Goal: Answer question/provide support: Share knowledge or assist other users

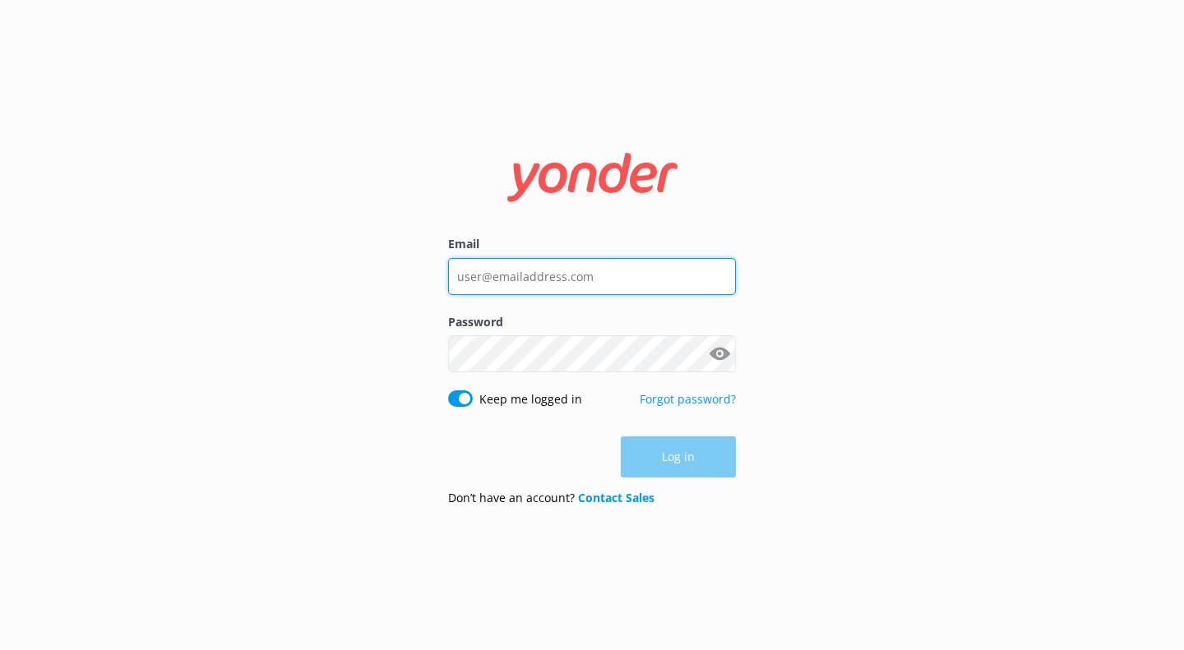
type input "[EMAIL_ADDRESS][DOMAIN_NAME]"
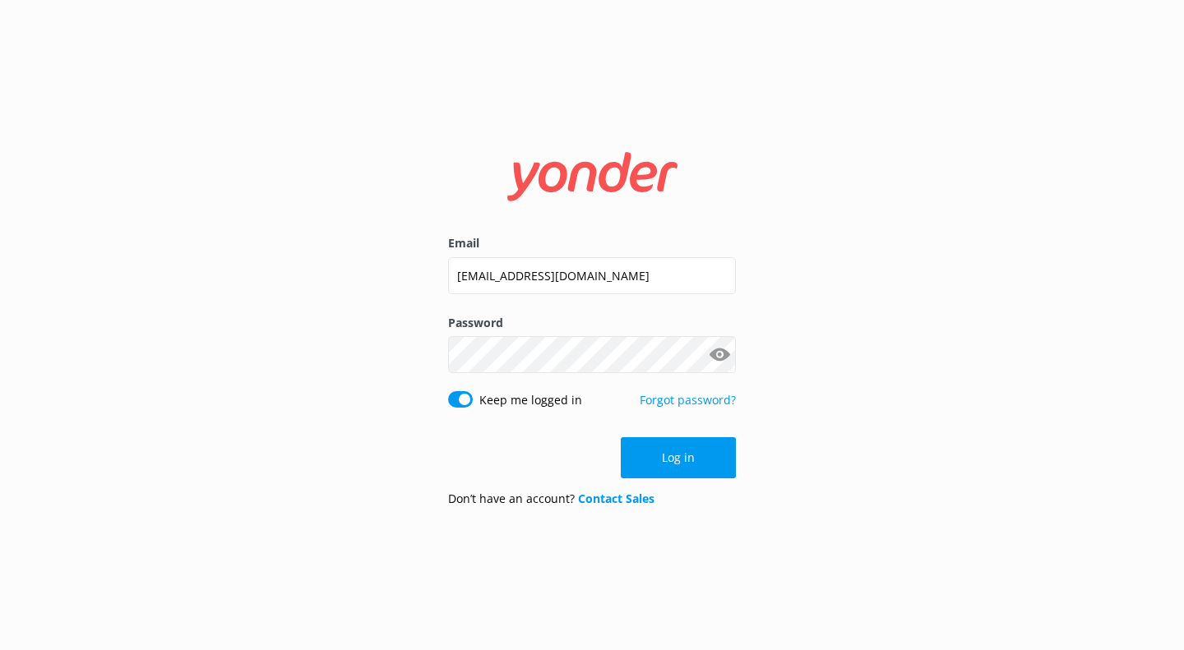
click at [917, 412] on div "Email [EMAIL_ADDRESS][DOMAIN_NAME] Password Show password Keep me logged in For…" at bounding box center [592, 325] width 1184 height 650
click at [715, 442] on button "Log in" at bounding box center [678, 457] width 115 height 41
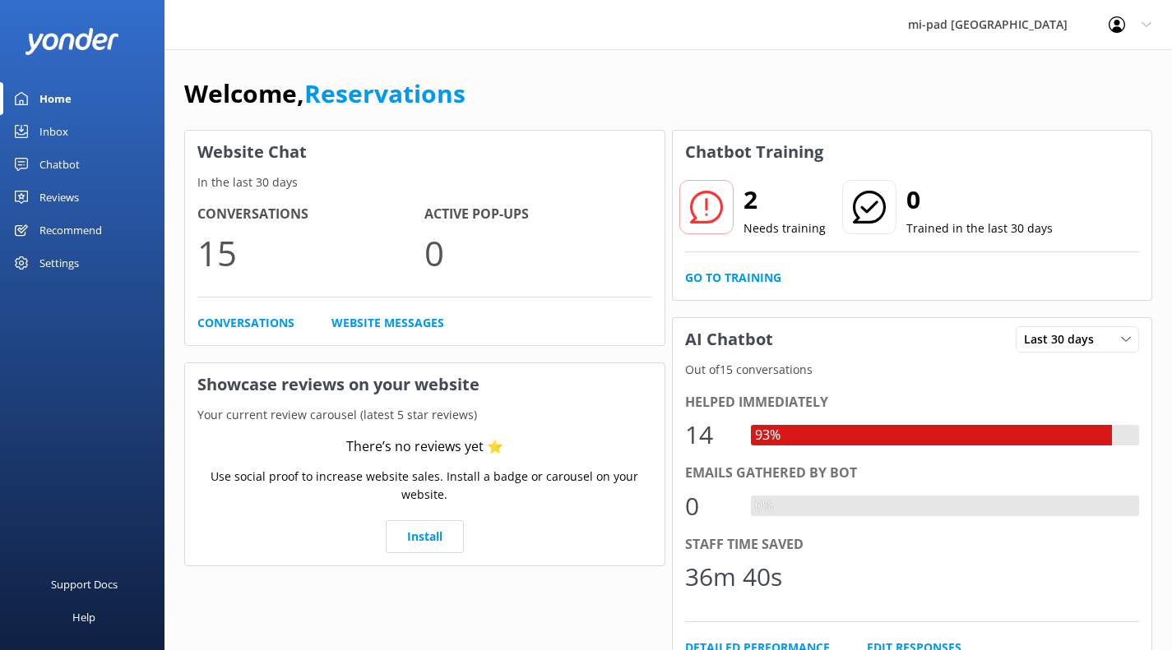
click at [104, 165] on link "Chatbot" at bounding box center [82, 164] width 164 height 33
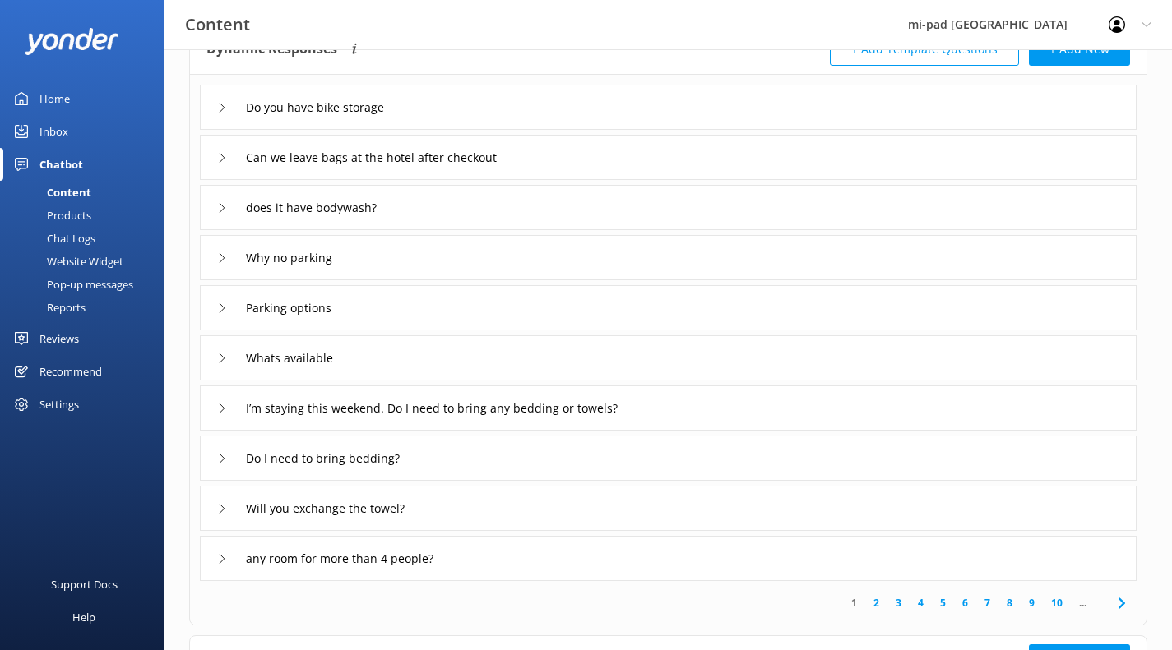
scroll to position [164, 0]
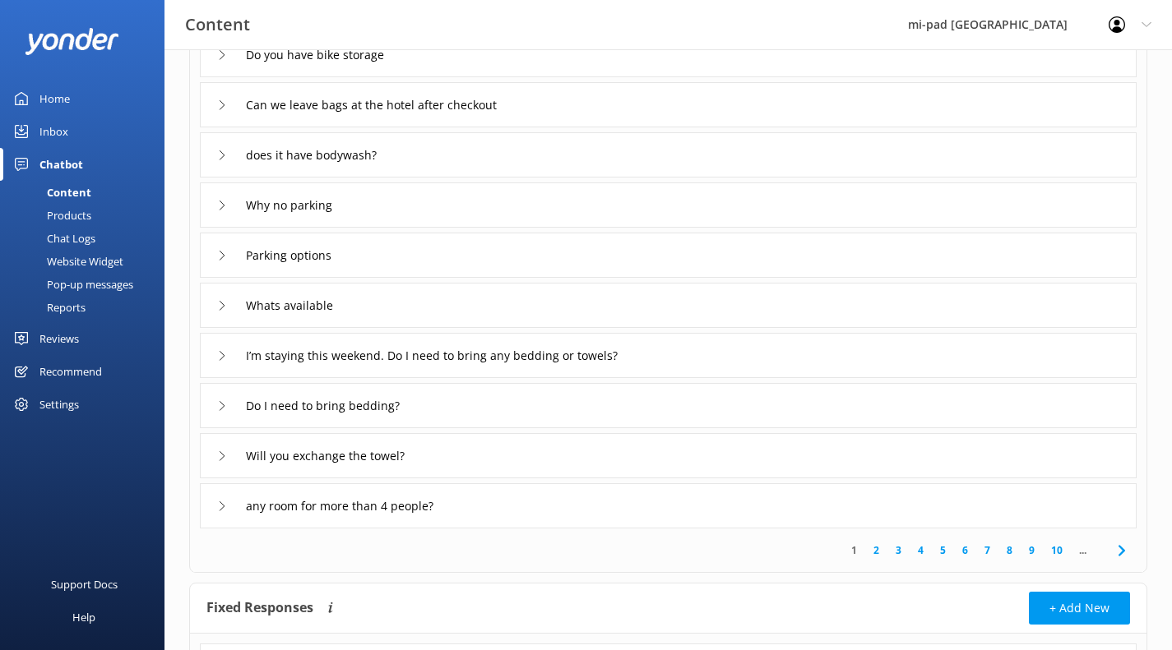
click at [220, 207] on icon at bounding box center [222, 206] width 10 height 10
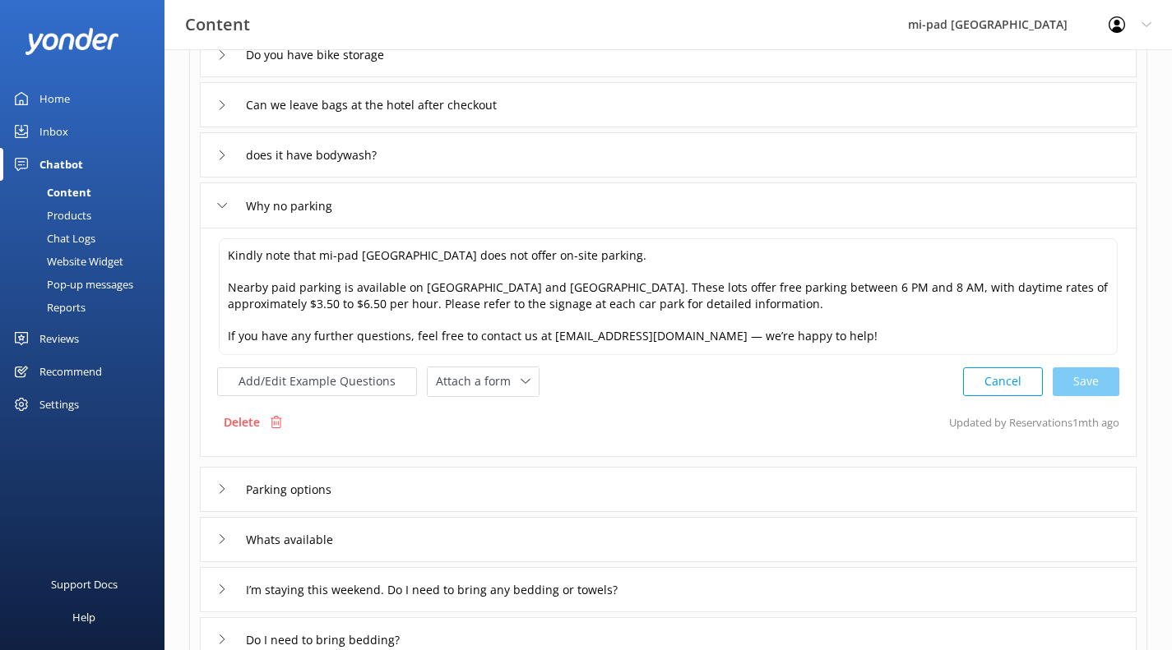
click at [220, 207] on icon at bounding box center [222, 206] width 10 height 10
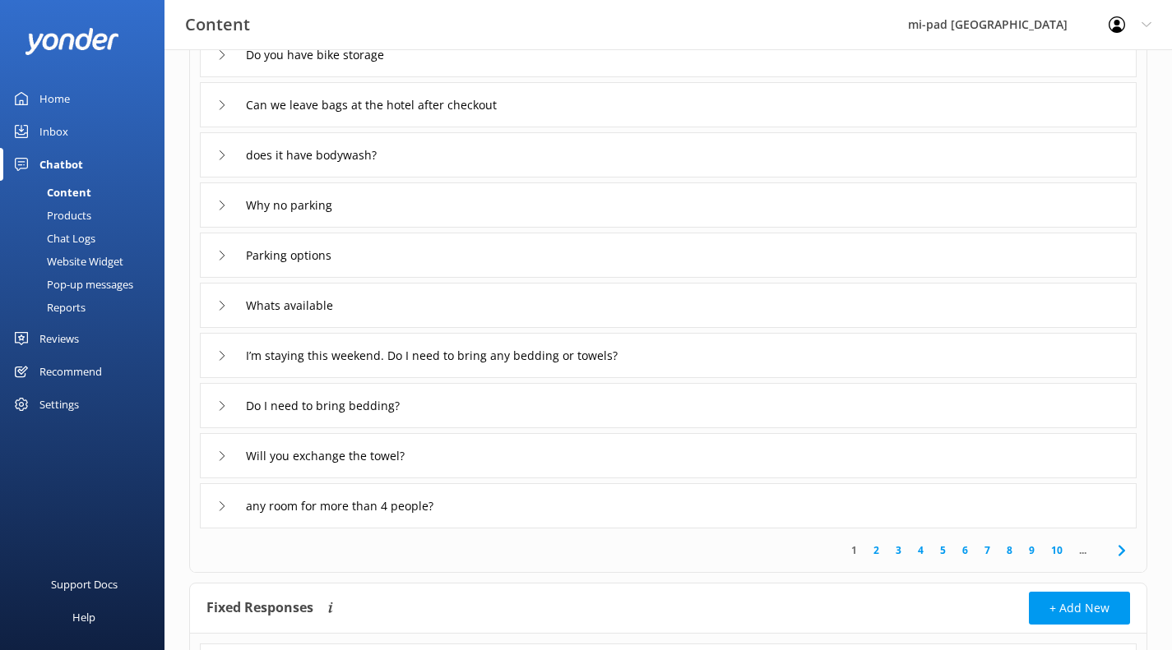
click at [227, 255] on div "Parking options" at bounding box center [279, 255] width 125 height 27
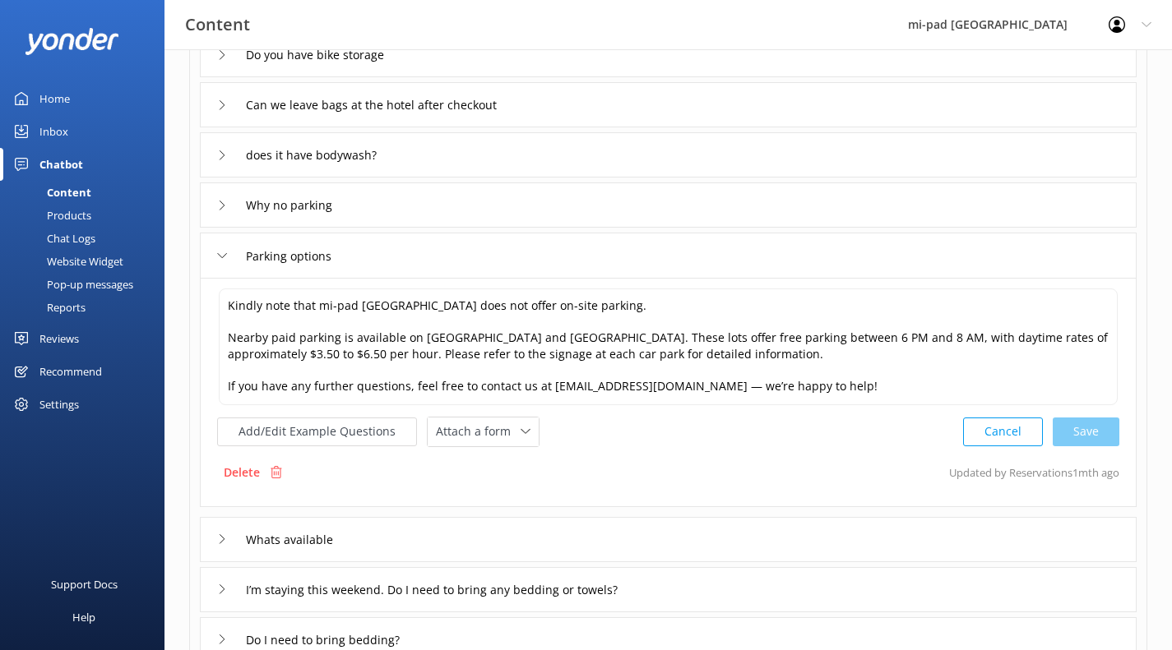
click at [227, 255] on div "Parking options" at bounding box center [279, 256] width 125 height 27
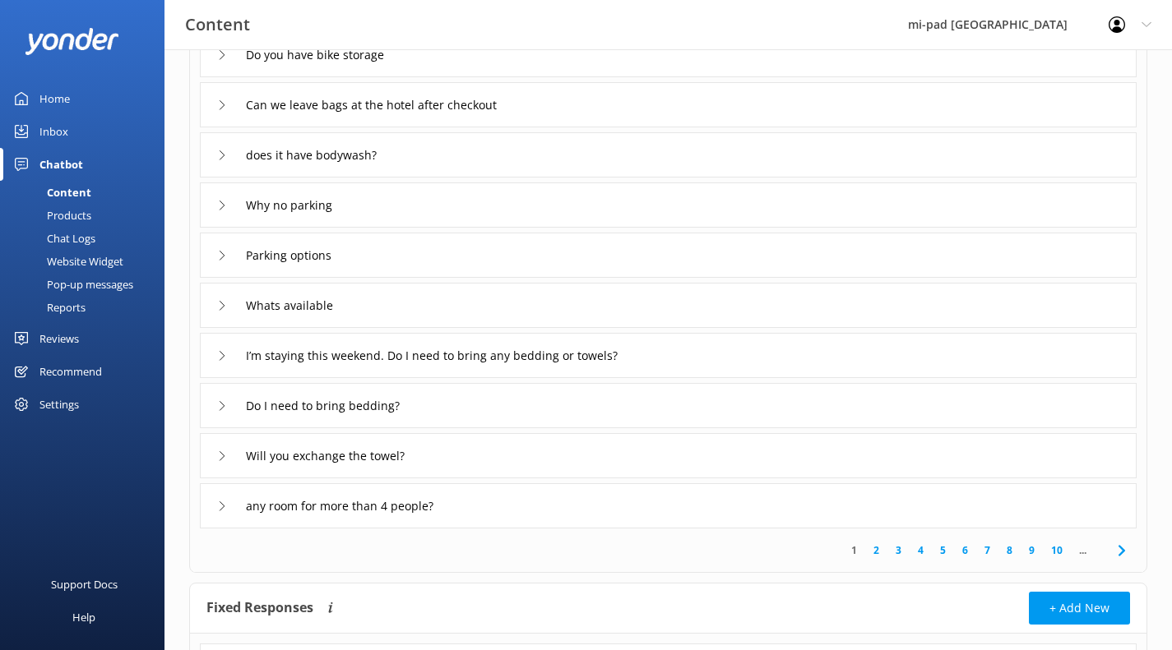
click at [221, 301] on icon at bounding box center [222, 306] width 10 height 10
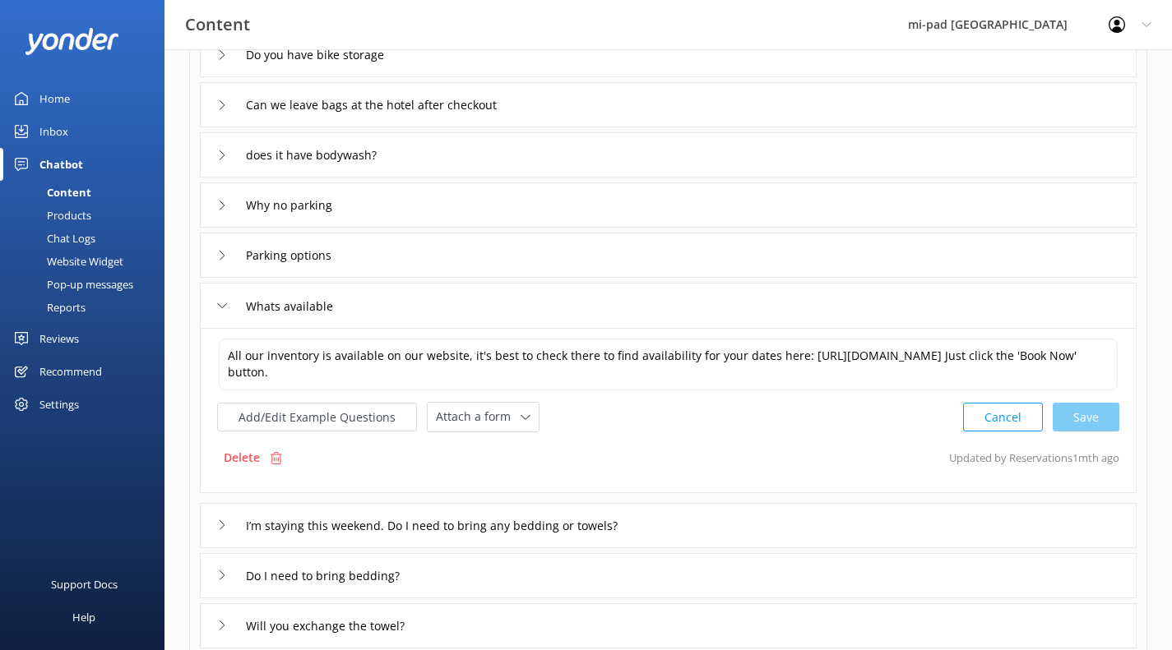
click at [221, 301] on icon at bounding box center [222, 306] width 10 height 10
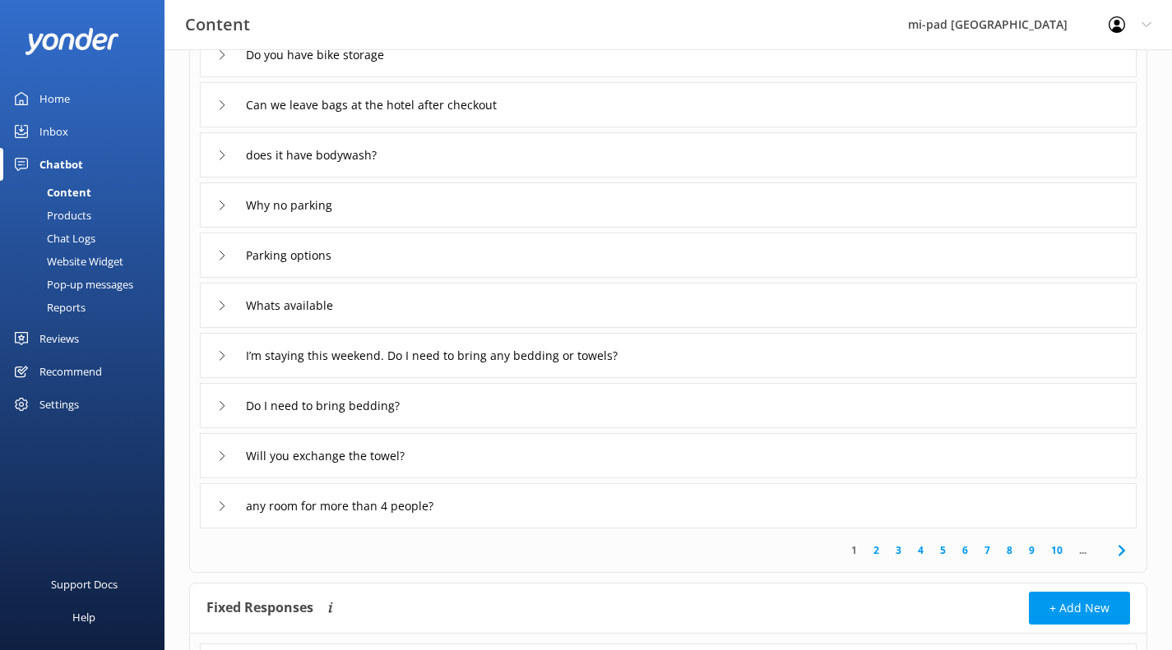
click at [226, 358] on icon at bounding box center [222, 356] width 10 height 10
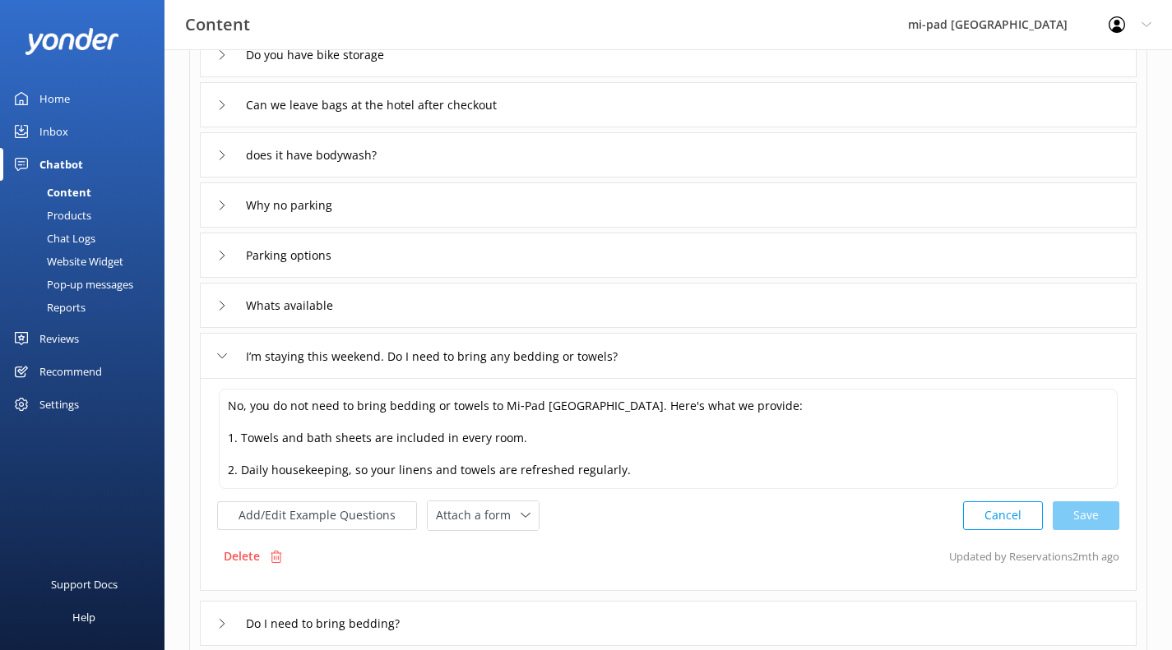
click at [224, 349] on div "I’m staying this weekend. Do I need to bring any bedding or towels?" at bounding box center [447, 356] width 460 height 27
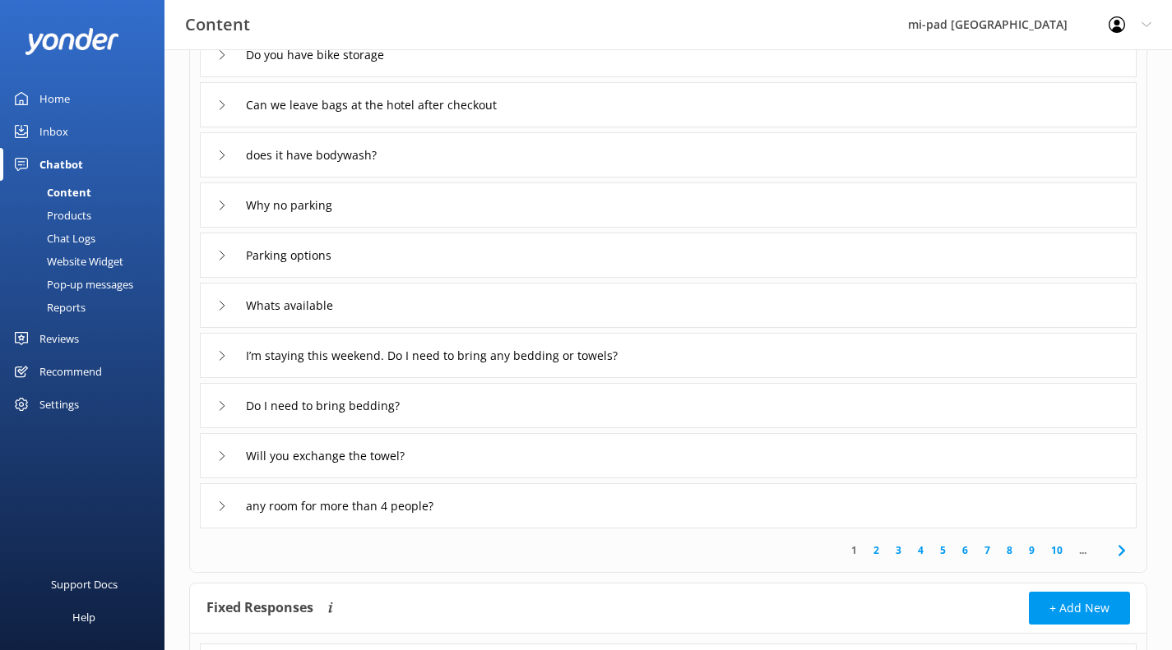
click at [221, 404] on icon at bounding box center [222, 406] width 10 height 10
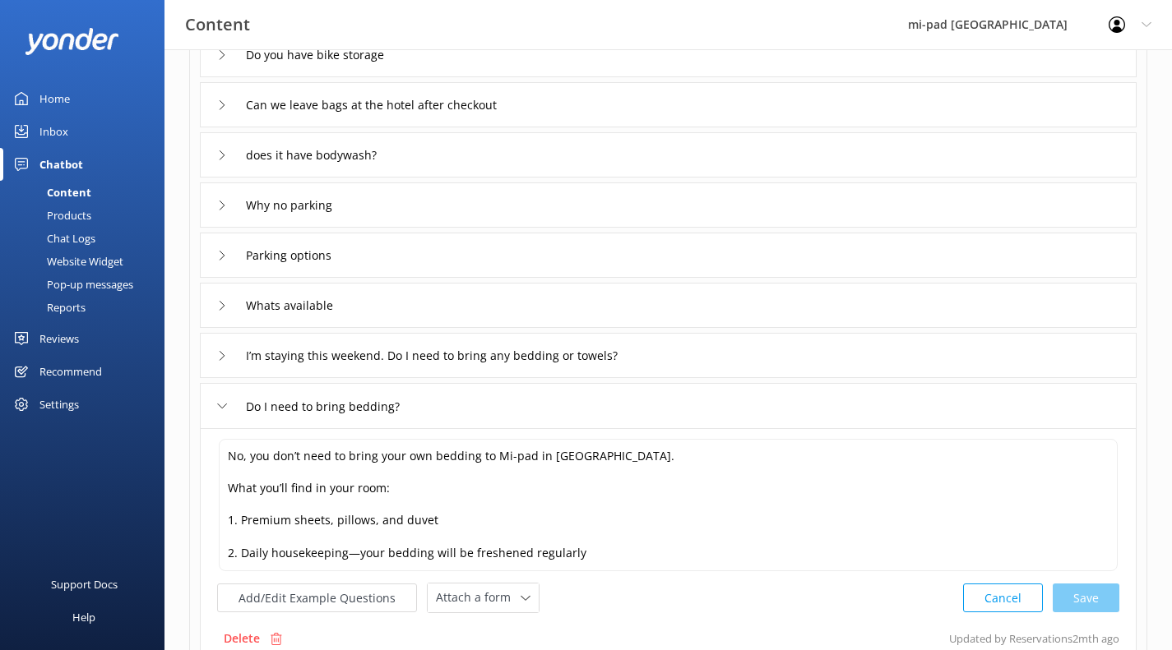
click at [221, 404] on icon at bounding box center [222, 406] width 10 height 10
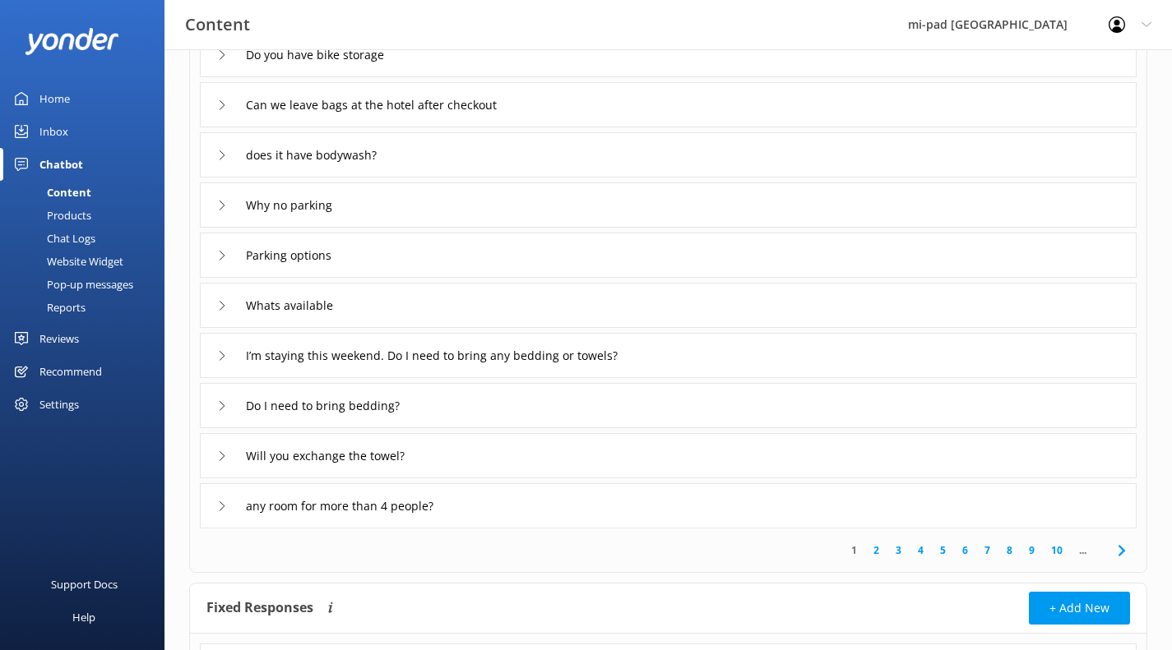
click at [225, 458] on icon at bounding box center [222, 456] width 10 height 10
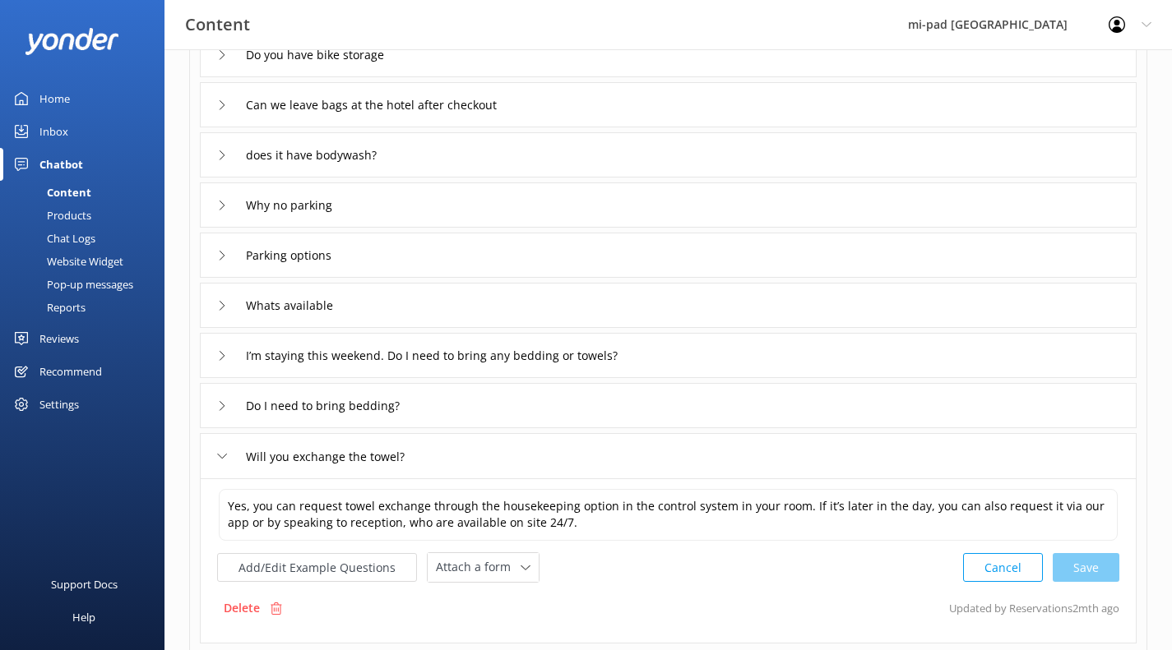
click at [226, 456] on icon at bounding box center [222, 456] width 10 height 10
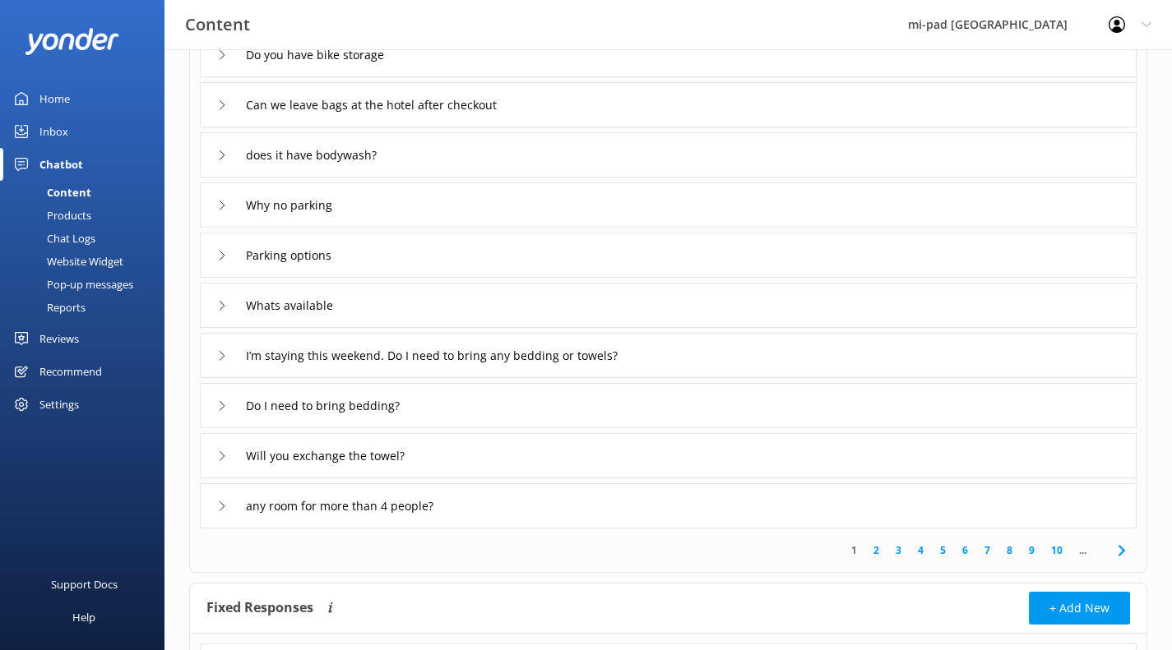
click at [223, 504] on use at bounding box center [222, 506] width 5 height 9
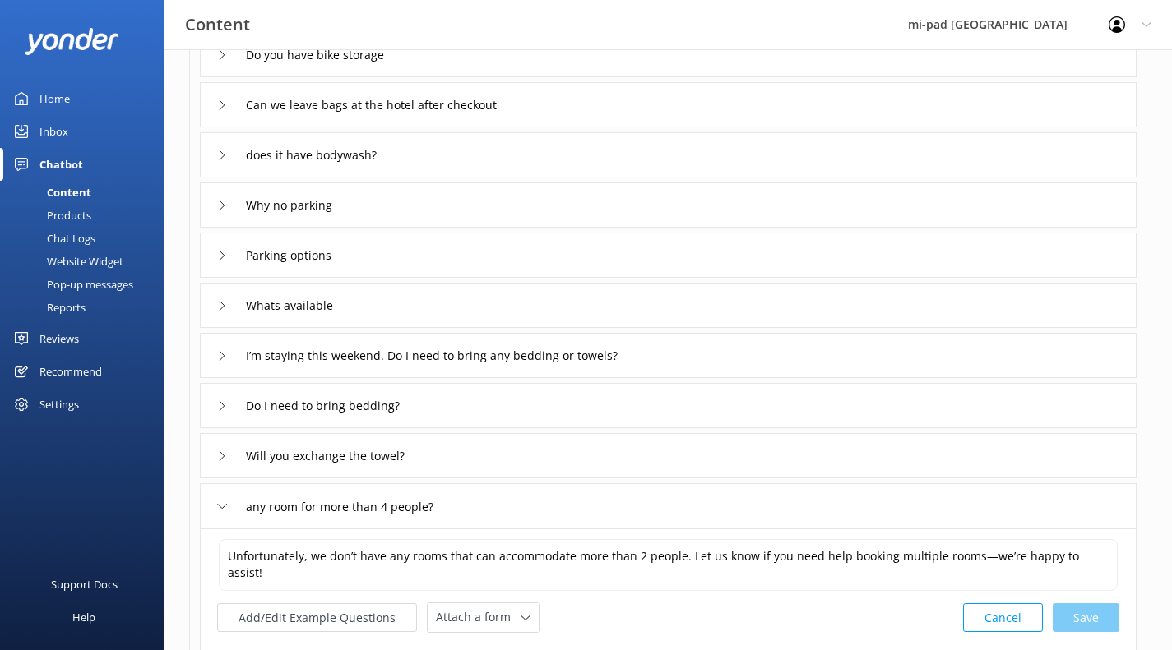
click at [223, 504] on icon at bounding box center [222, 507] width 10 height 10
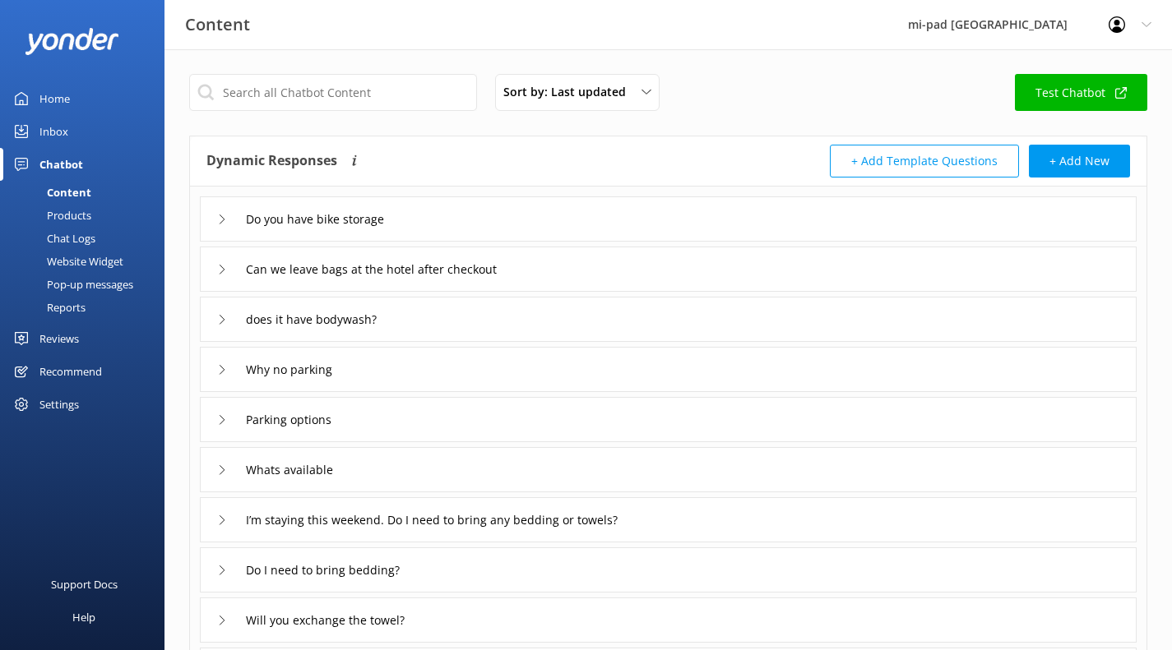
click at [87, 104] on link "Home" at bounding box center [82, 98] width 164 height 33
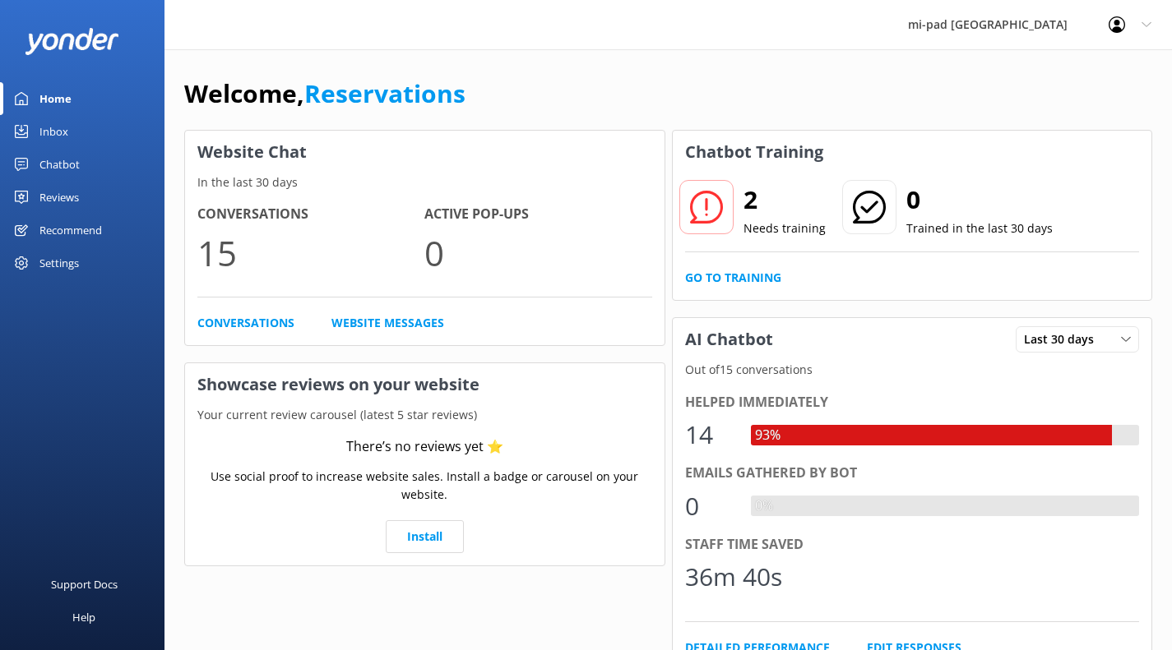
click at [753, 280] on link "Go to Training" at bounding box center [733, 278] width 96 height 18
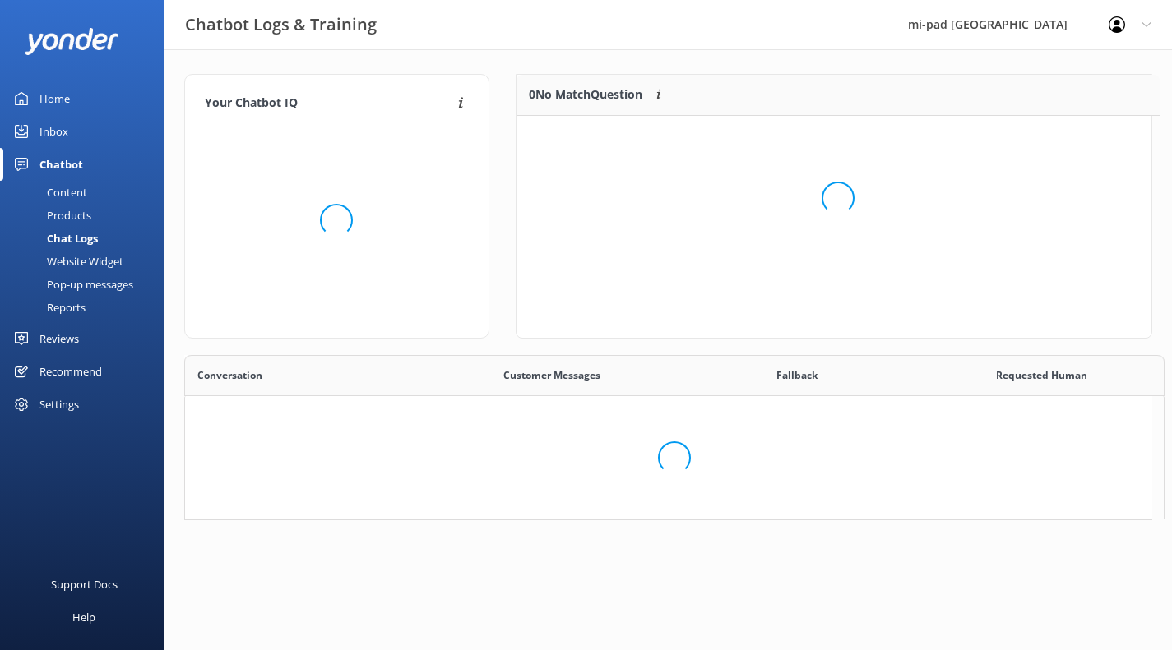
scroll to position [112, 622]
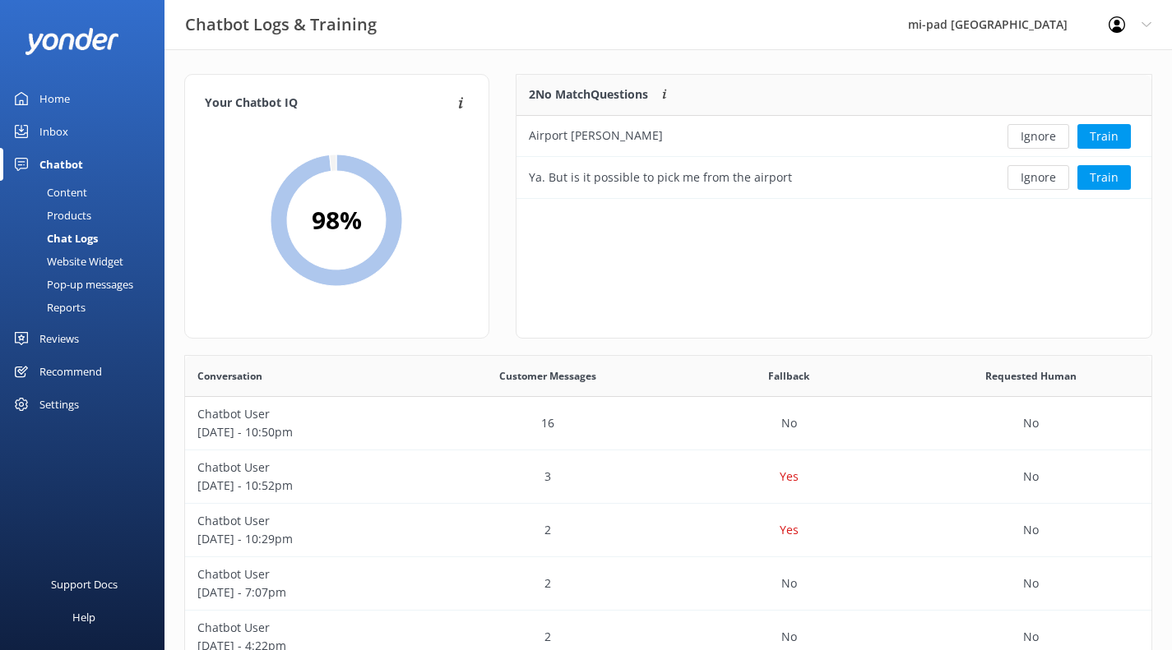
click at [75, 166] on div "Chatbot" at bounding box center [61, 164] width 44 height 33
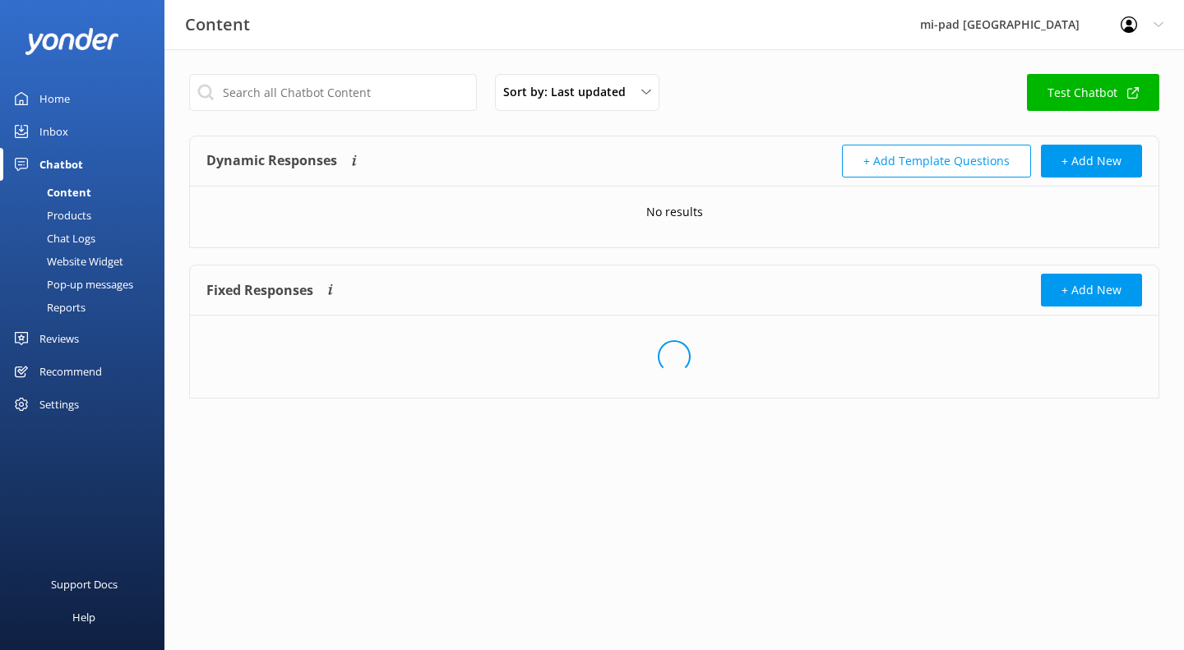
click at [79, 211] on div "Products" at bounding box center [50, 215] width 81 height 23
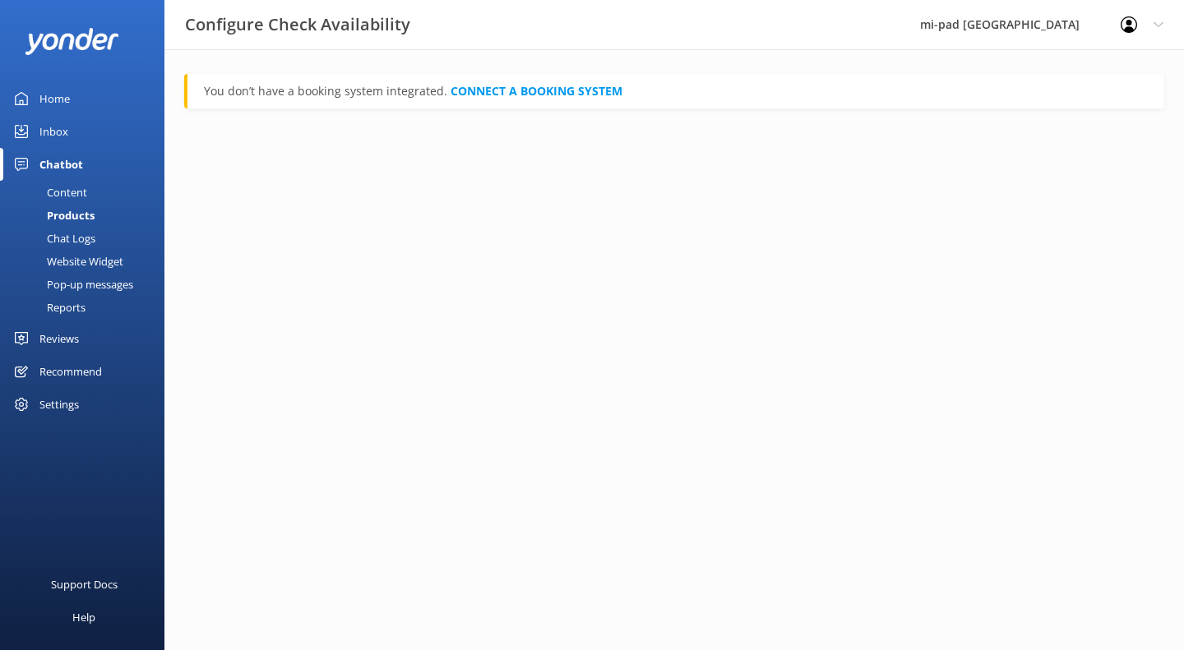
click at [83, 240] on div "Chat Logs" at bounding box center [53, 238] width 86 height 23
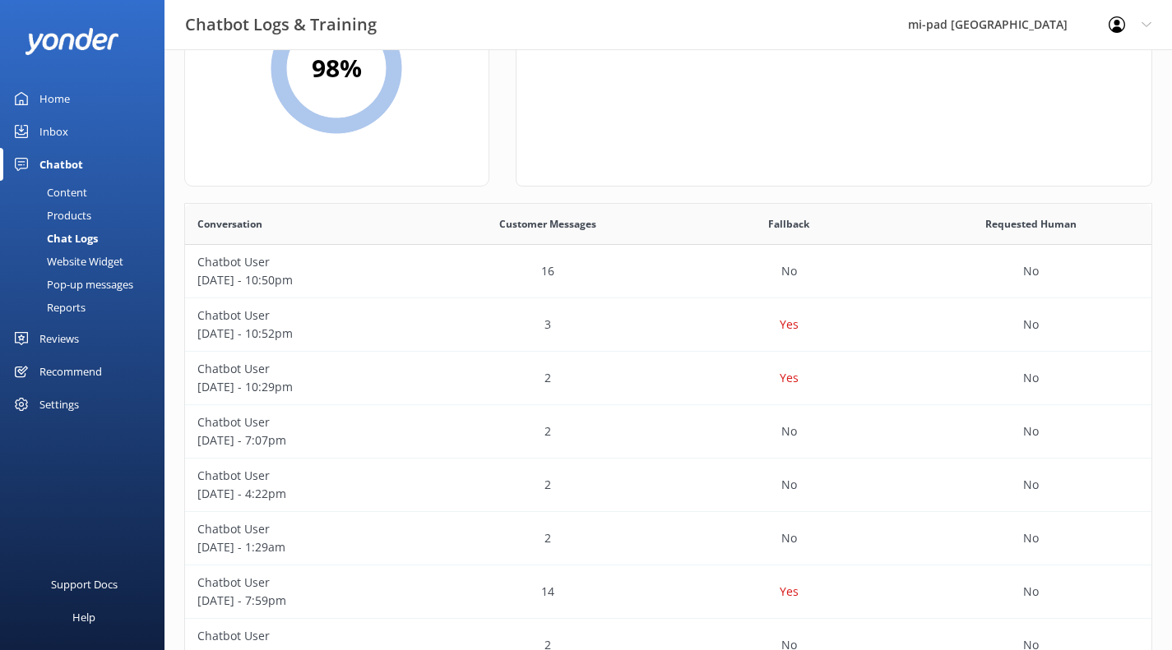
scroll to position [164, 0]
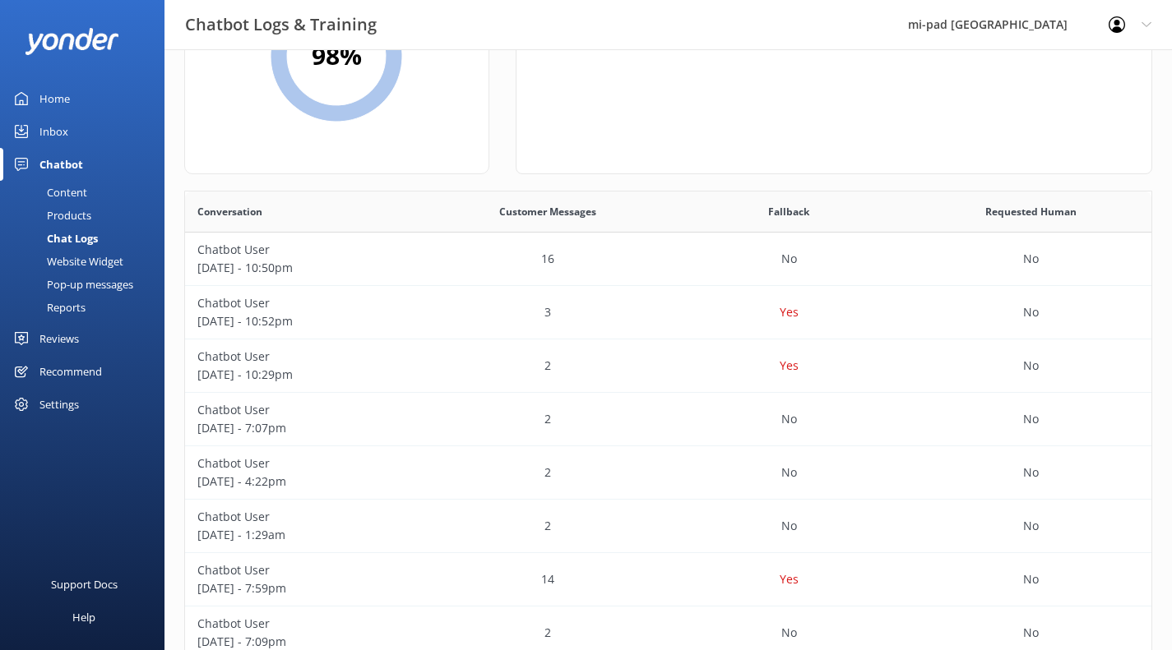
click at [348, 269] on p "[DATE] - 10:50pm" at bounding box center [305, 268] width 217 height 18
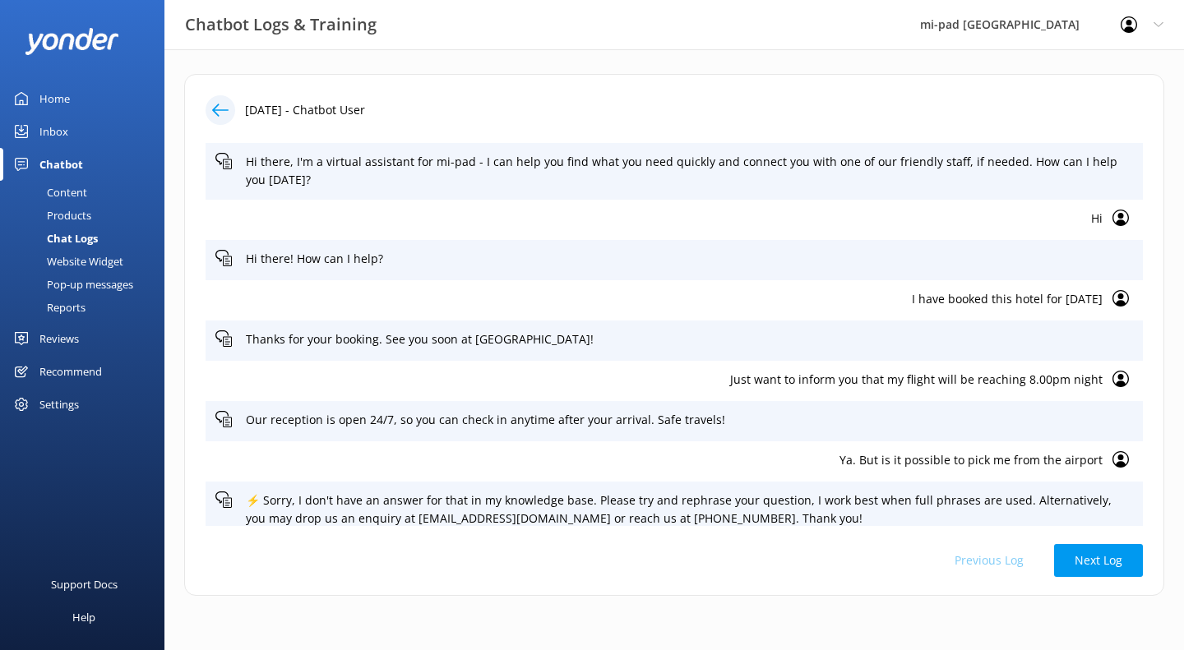
click at [72, 130] on link "Inbox" at bounding box center [82, 131] width 164 height 33
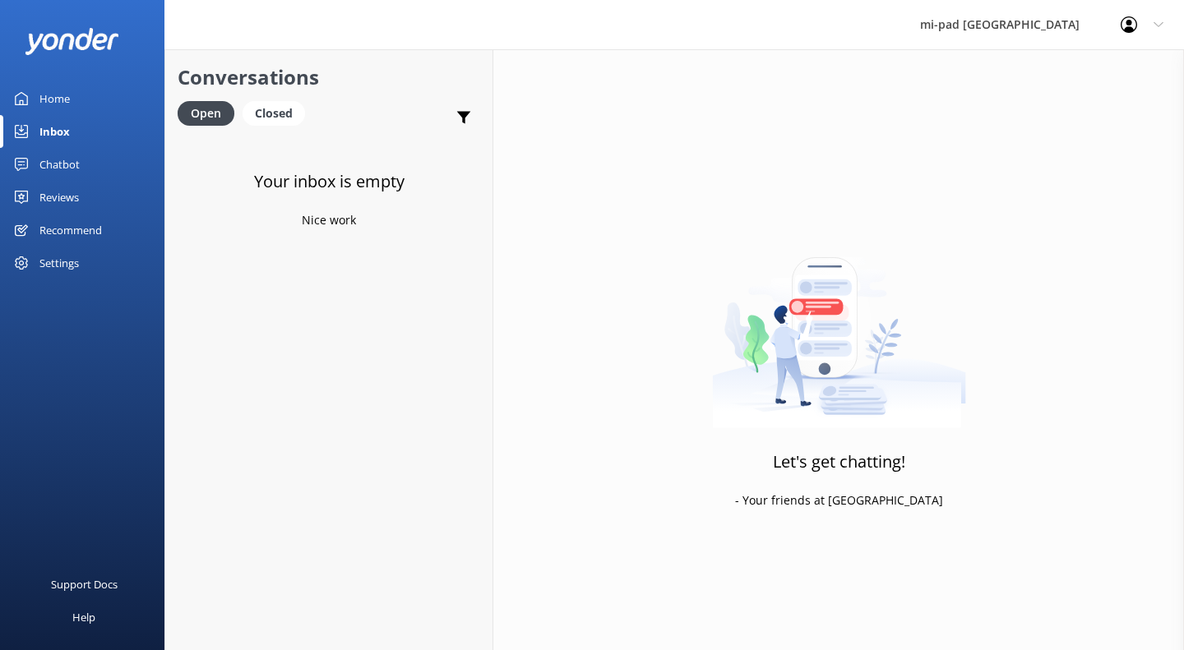
click at [290, 109] on div "Closed" at bounding box center [274, 113] width 62 height 25
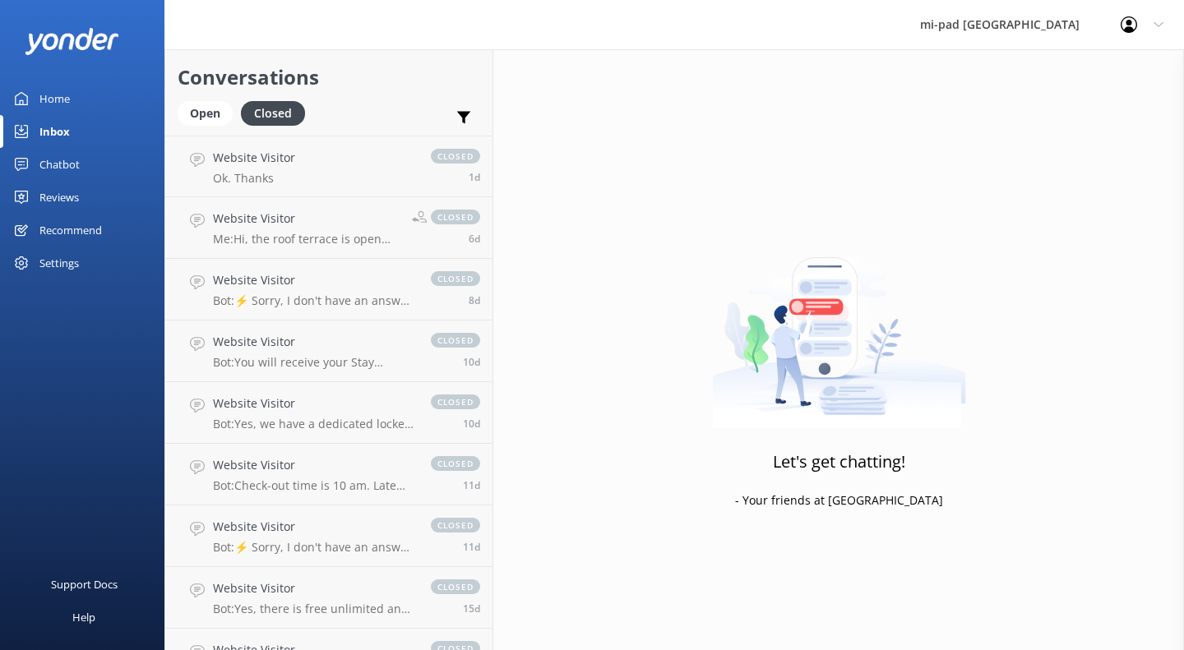
click at [313, 164] on link "Website Visitor Ok. Thanks closed 1d" at bounding box center [328, 167] width 327 height 62
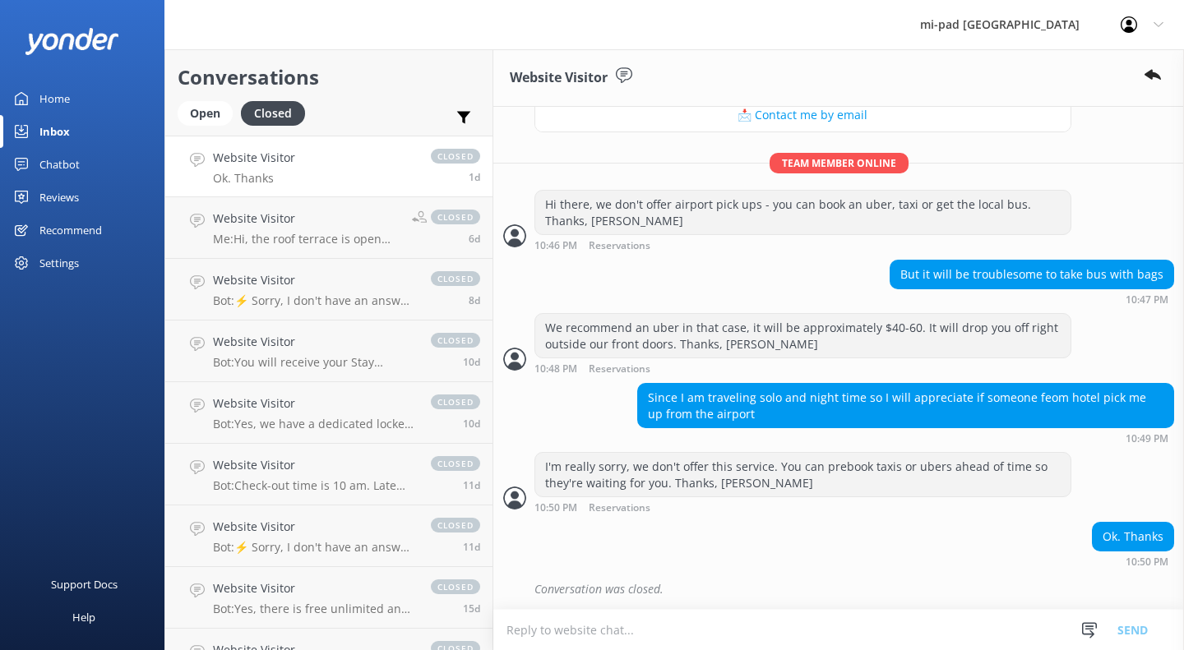
scroll to position [752, 0]
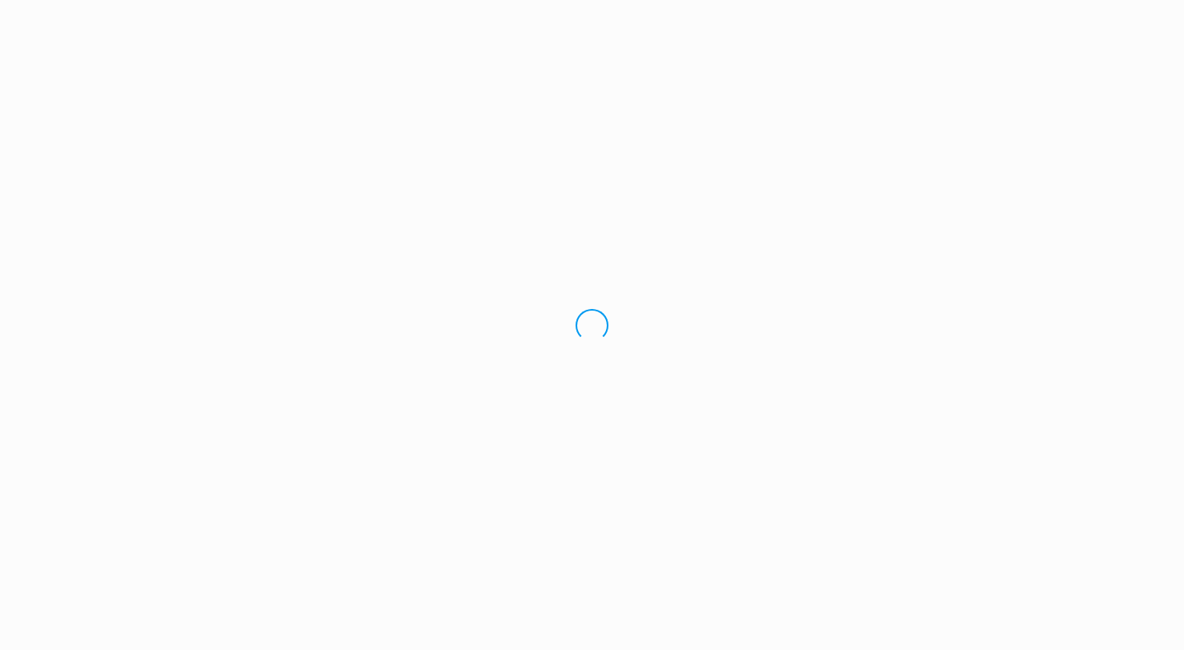
click at [286, 216] on div "Loading.." at bounding box center [592, 325] width 1184 height 650
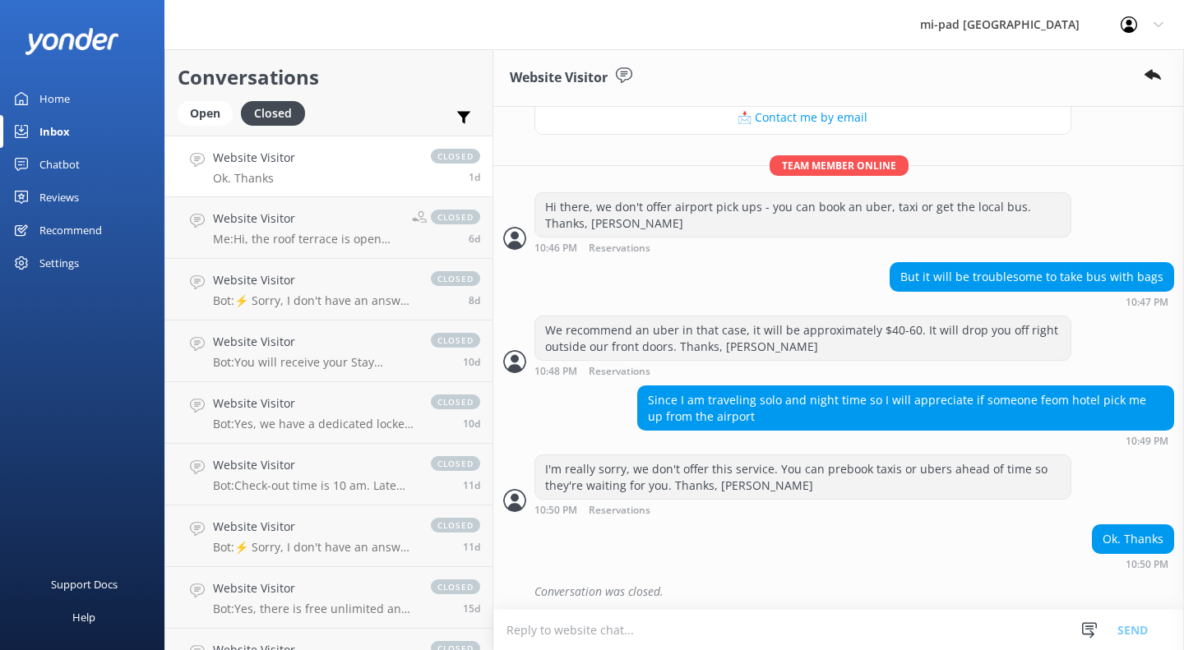
scroll to position [752, 0]
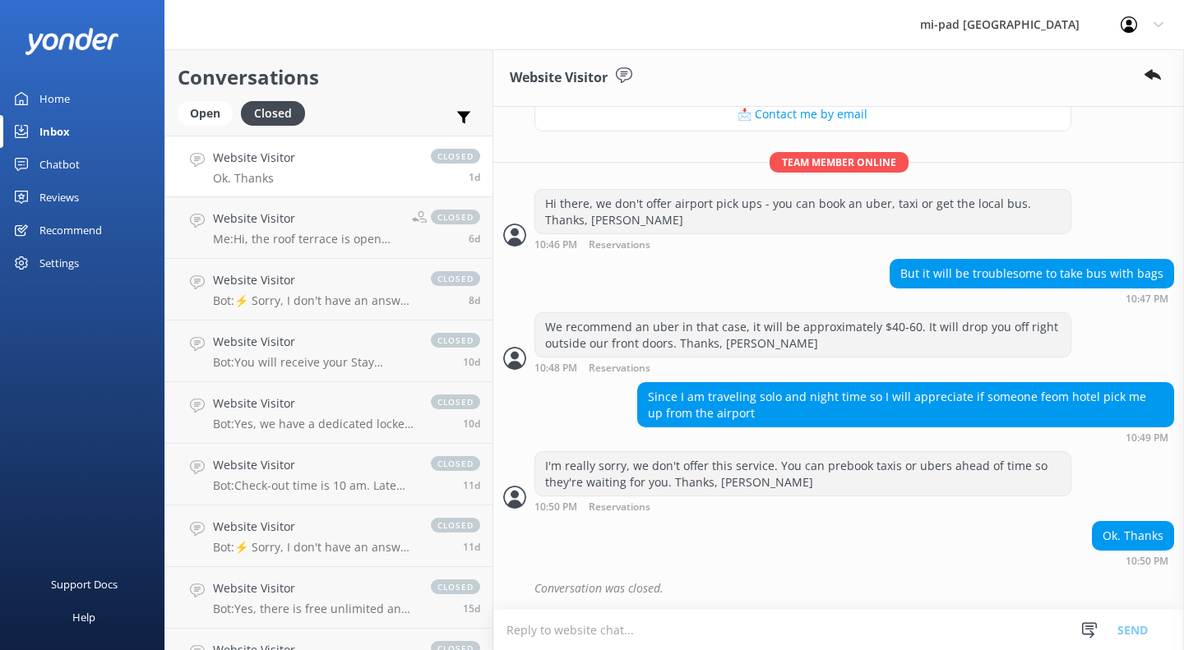
click at [305, 221] on h4 "Website Visitor" at bounding box center [306, 219] width 187 height 18
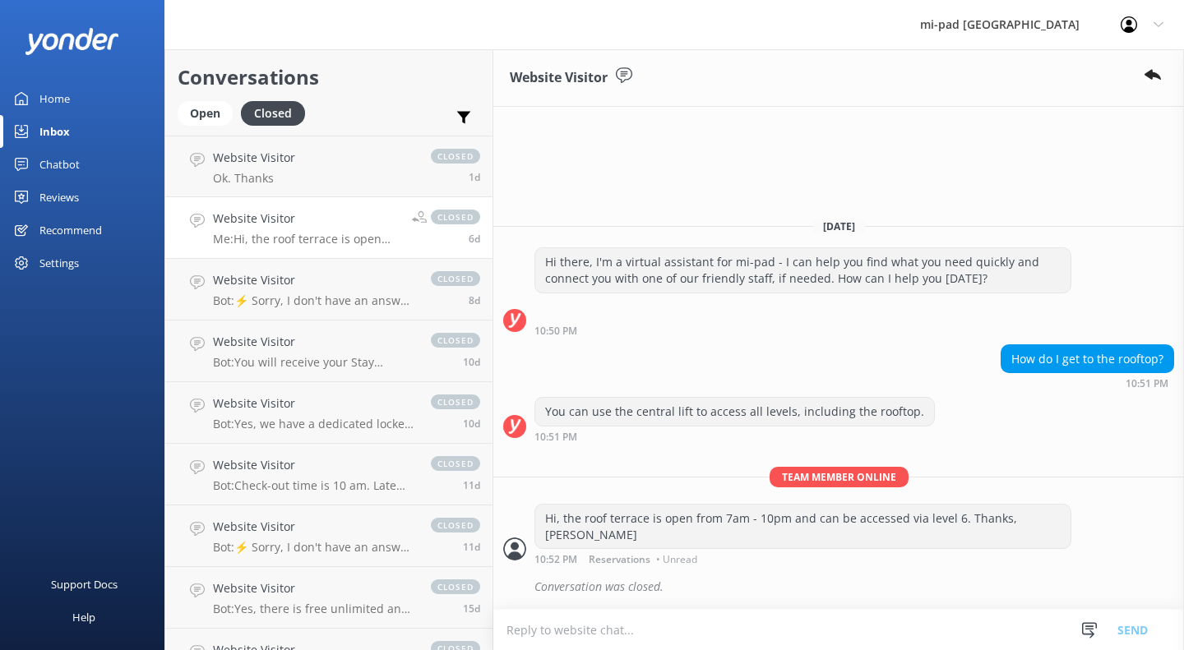
click at [277, 289] on h4 "Website Visitor" at bounding box center [313, 280] width 201 height 18
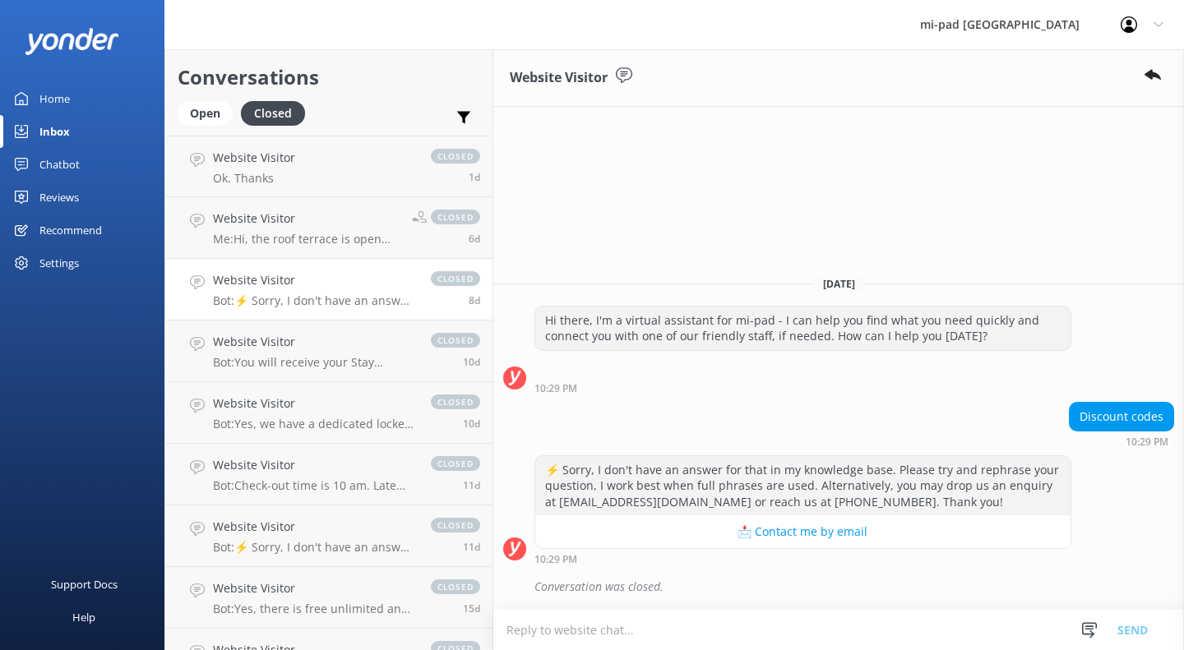
click at [307, 349] on h4 "Website Visitor" at bounding box center [313, 342] width 201 height 18
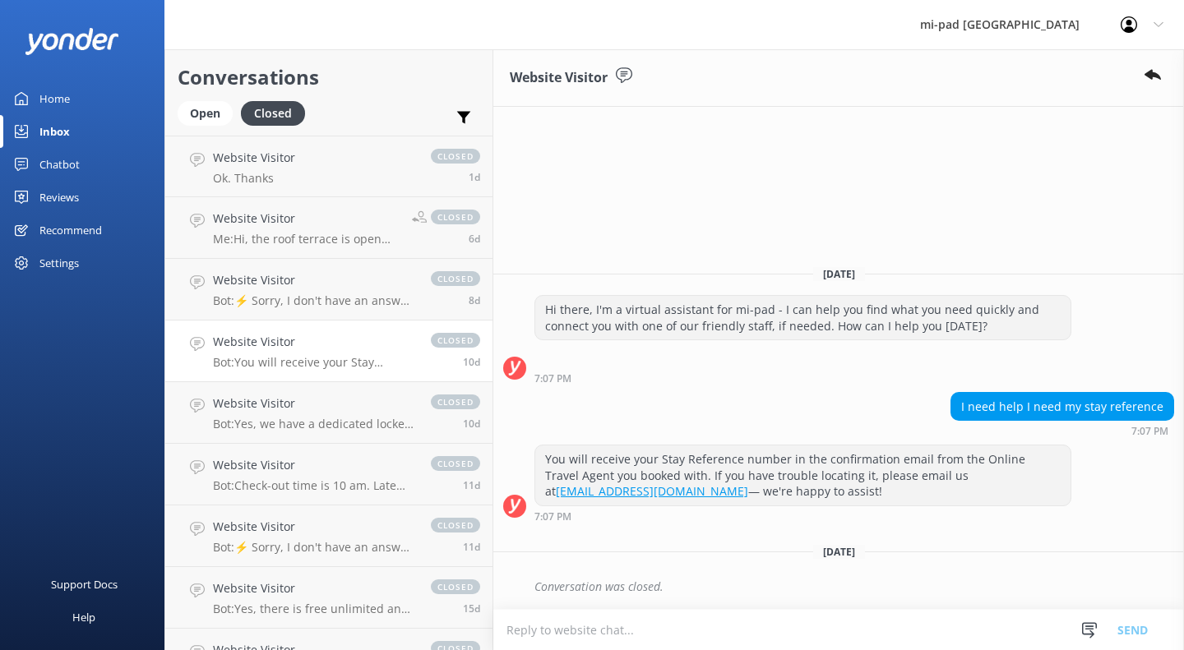
click at [320, 423] on p "Bot: Yes, we have a dedicated locker room for bike storage available on Level 2…" at bounding box center [313, 424] width 201 height 15
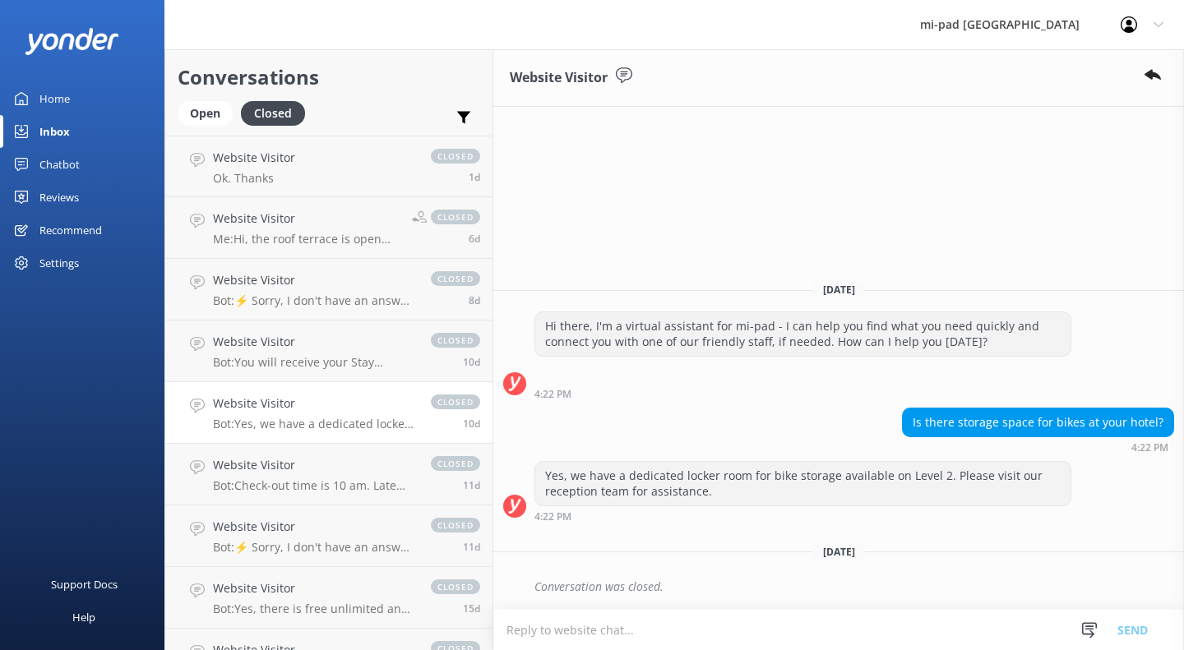
click at [327, 462] on h4 "Website Visitor" at bounding box center [313, 465] width 201 height 18
click at [323, 526] on h4 "Website Visitor" at bounding box center [313, 527] width 201 height 18
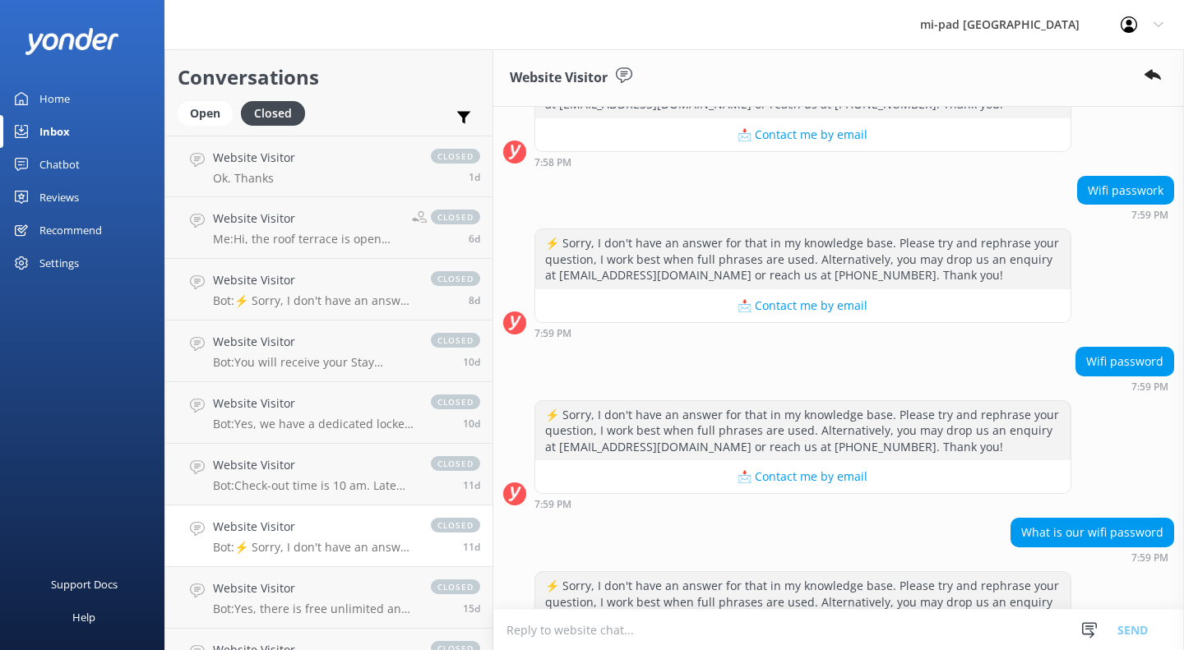
scroll to position [1040, 0]
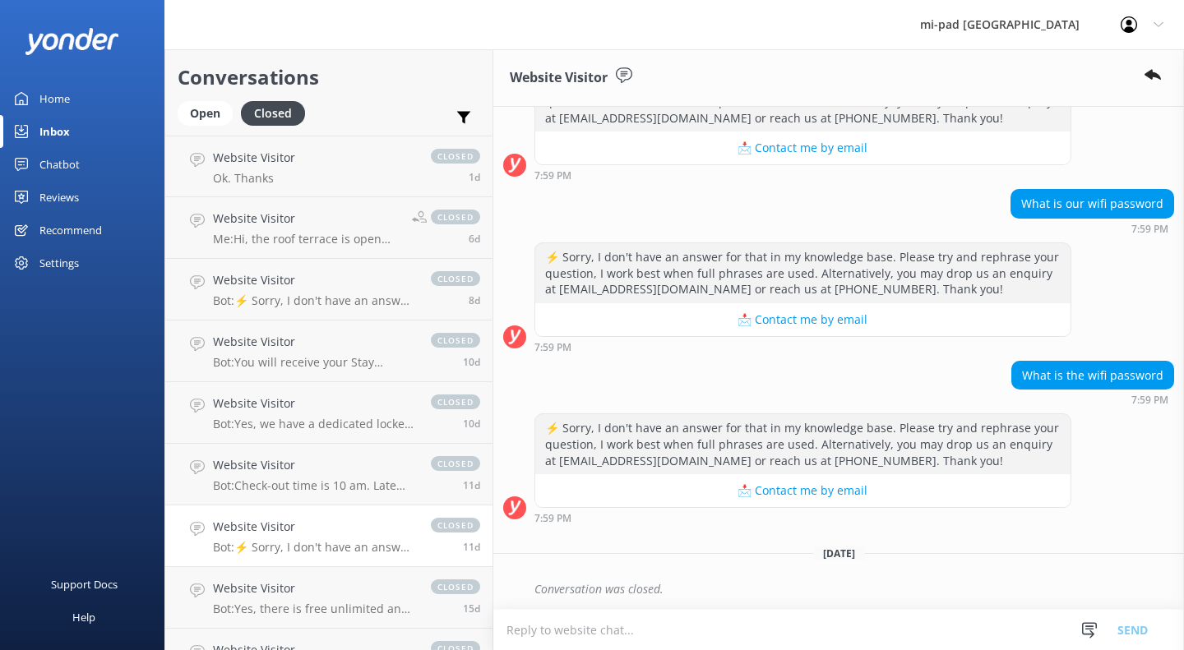
click at [261, 579] on link "Website Visitor Bot: Yes, there is free unlimited and high-speed Wi-Fi availabl…" at bounding box center [328, 598] width 327 height 62
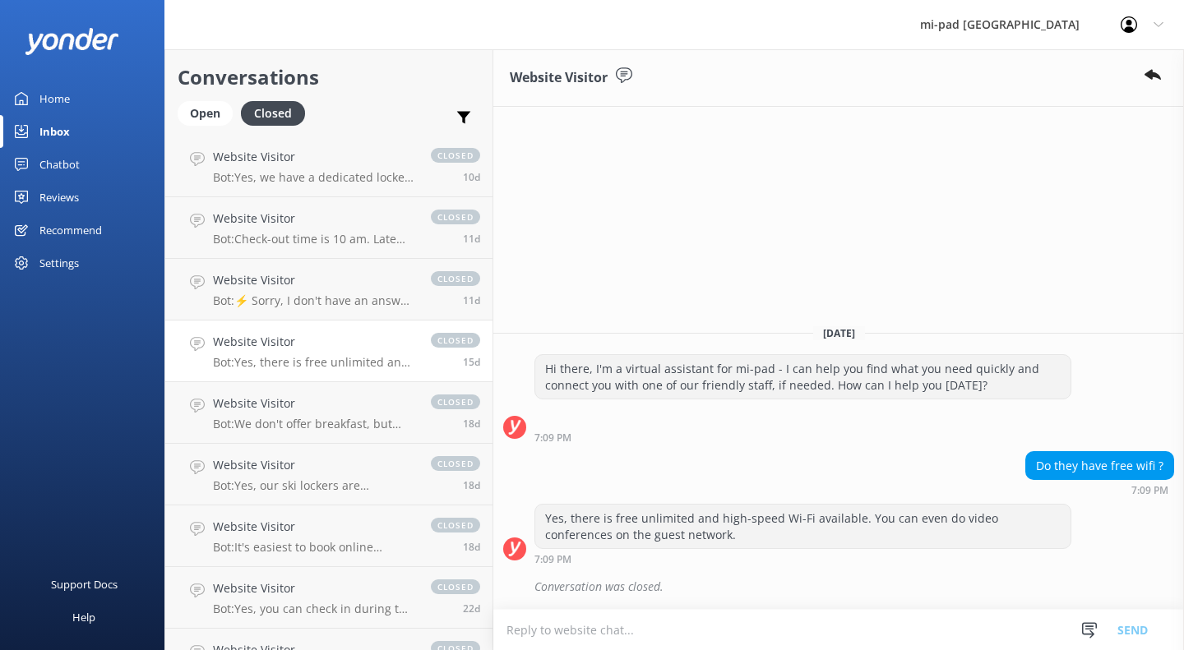
scroll to position [329, 0]
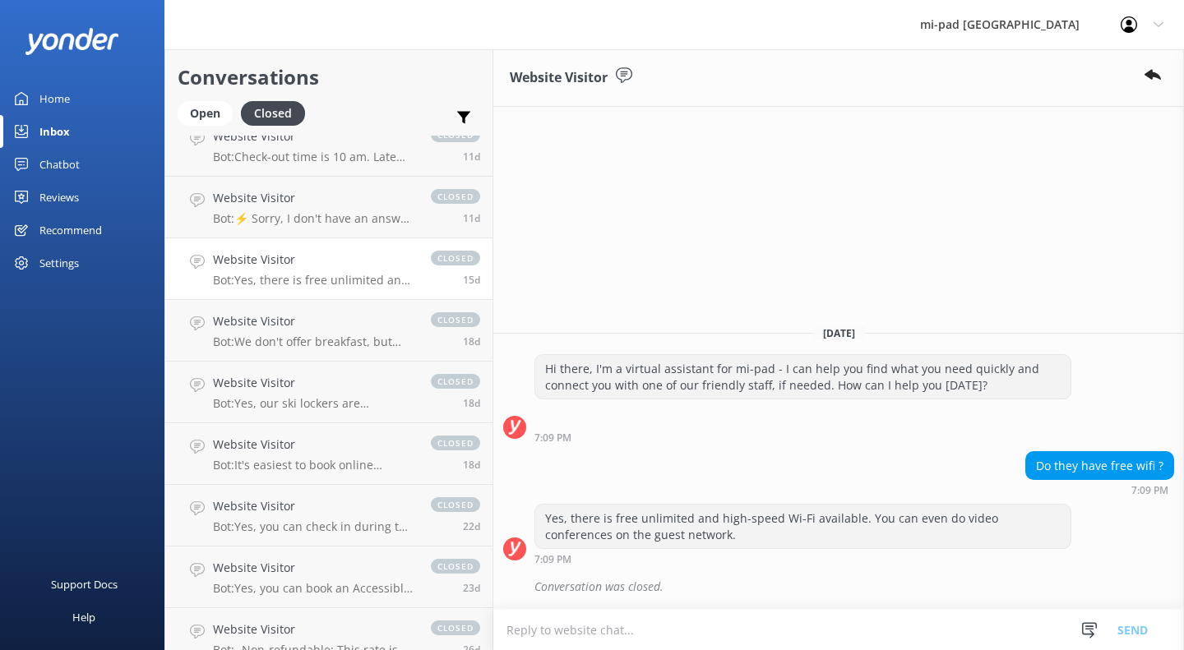
click at [310, 340] on p "Bot: We don't offer breakfast, but there are over 100 bars and restaurants with…" at bounding box center [313, 342] width 201 height 15
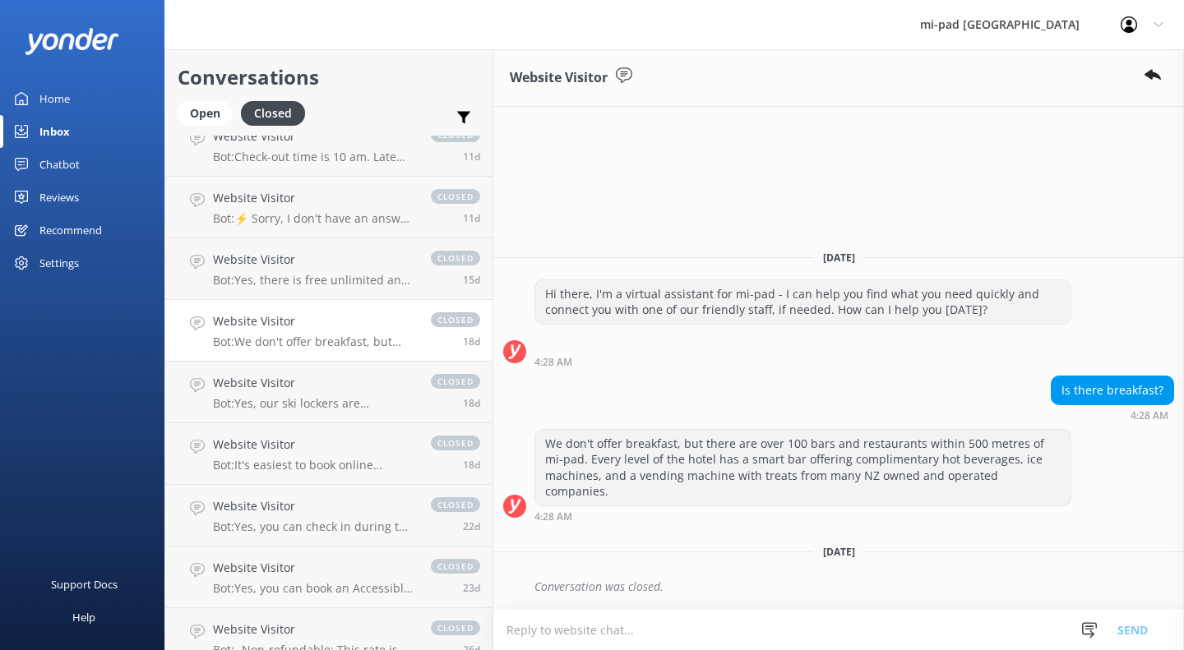
click at [328, 394] on div "Website Visitor Bot: Yes, our ski lockers are completely free for guests! You c…" at bounding box center [313, 392] width 201 height 36
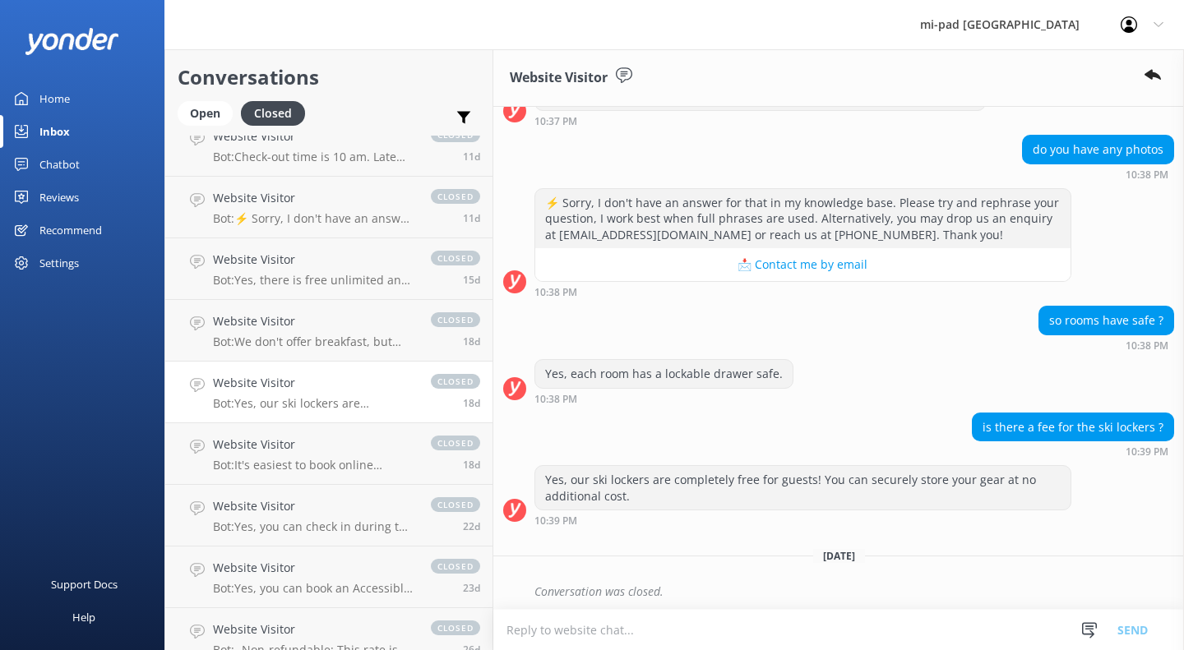
scroll to position [221, 0]
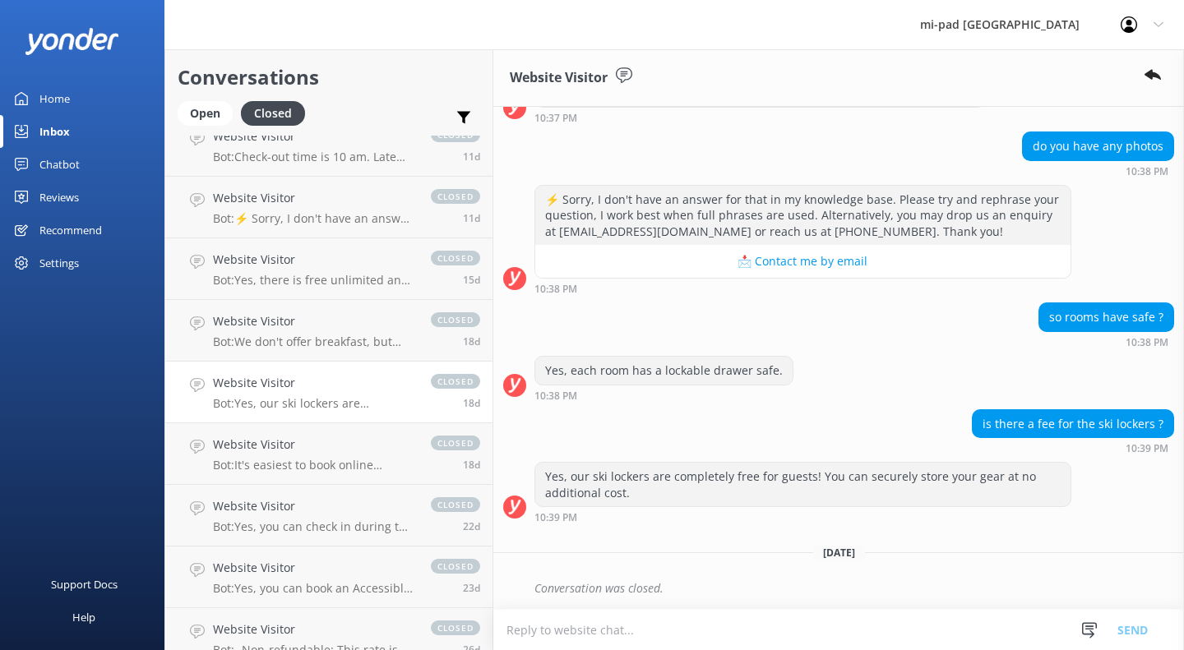
click at [339, 455] on div "Website Visitor Bot: It's easiest to book online through our website, which kee…" at bounding box center [313, 454] width 201 height 36
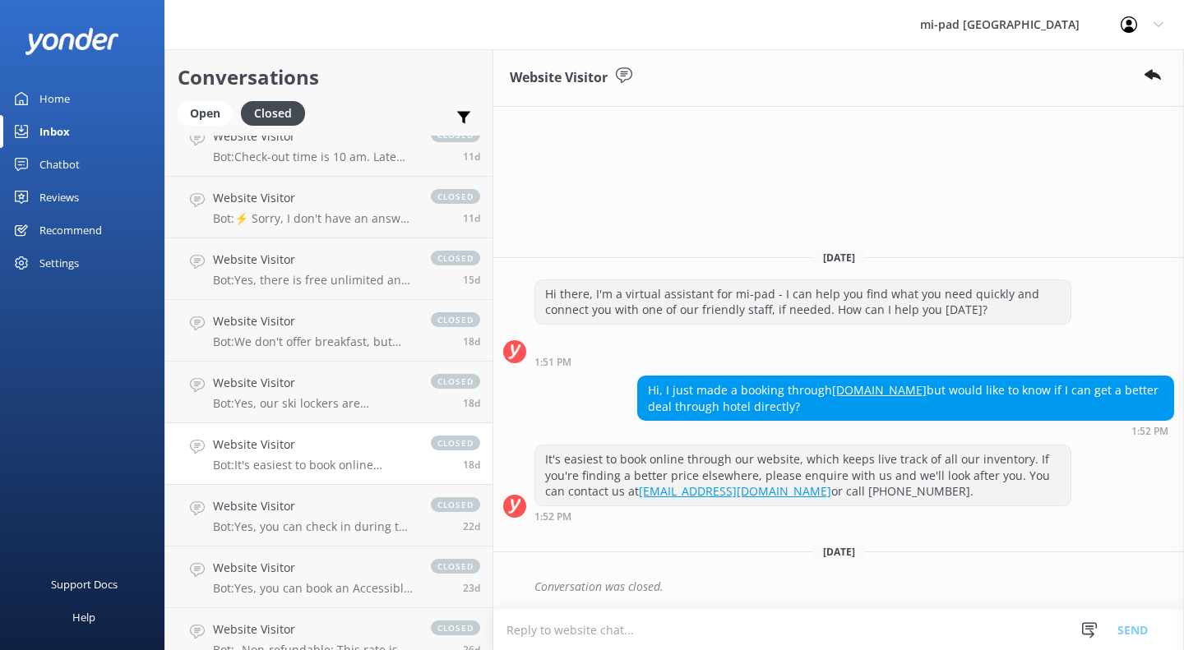
click at [341, 505] on h4 "Website Visitor" at bounding box center [313, 506] width 201 height 18
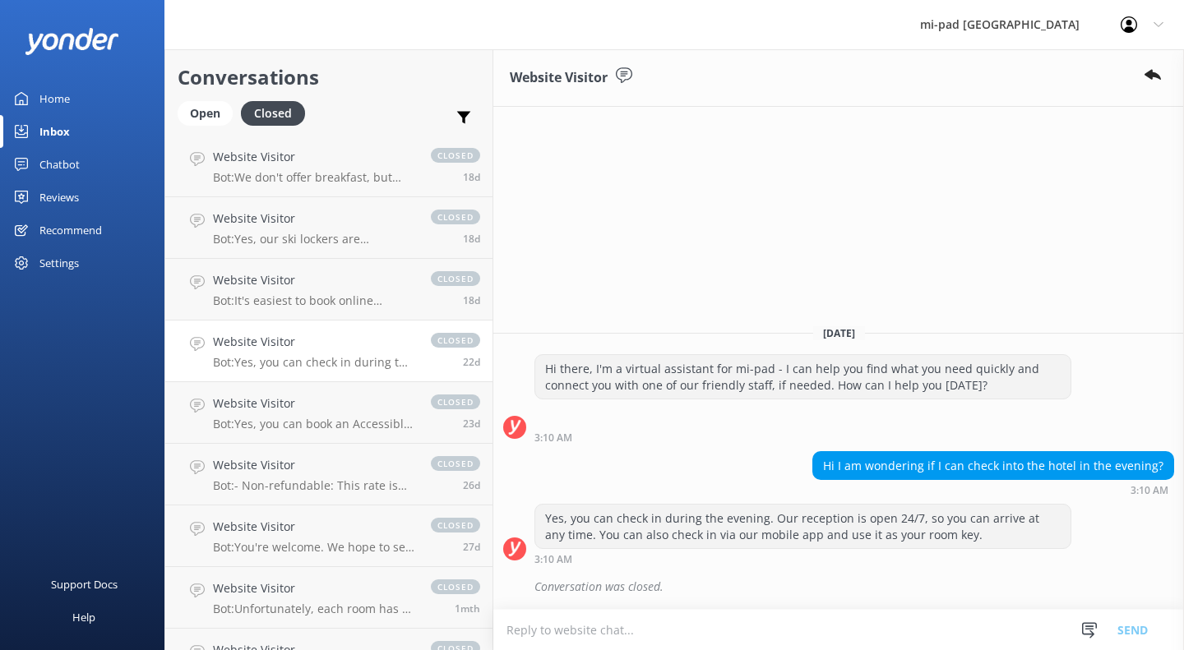
scroll to position [82, 0]
